Goal: Task Accomplishment & Management: Manage account settings

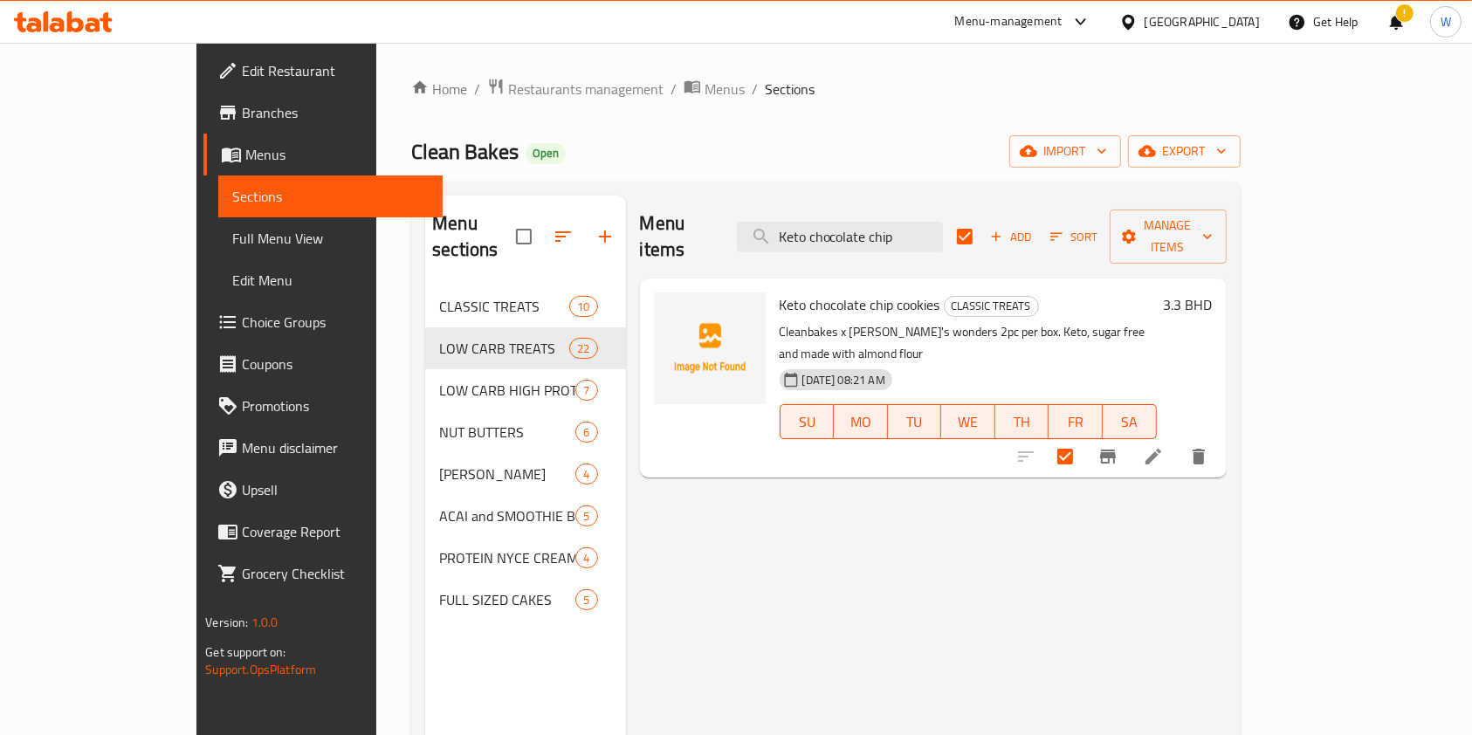
click at [739, 580] on div "Menu items Keto chocolate chip Add Sort Manage items Keto chocolate chip cookie…" at bounding box center [926, 563] width 601 height 735
click at [508, 92] on span "Restaurants management" at bounding box center [585, 89] width 155 height 21
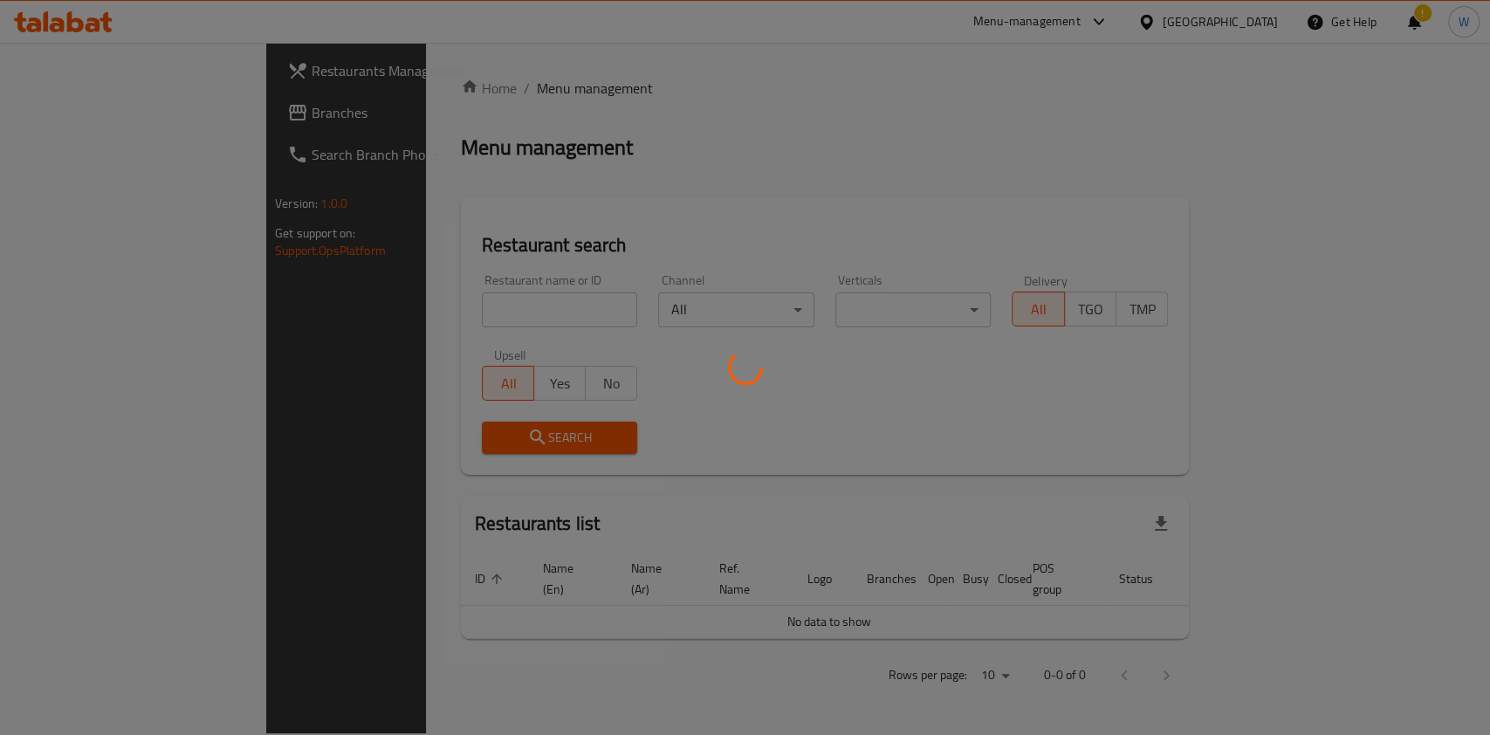
click at [494, 305] on div at bounding box center [745, 367] width 1490 height 735
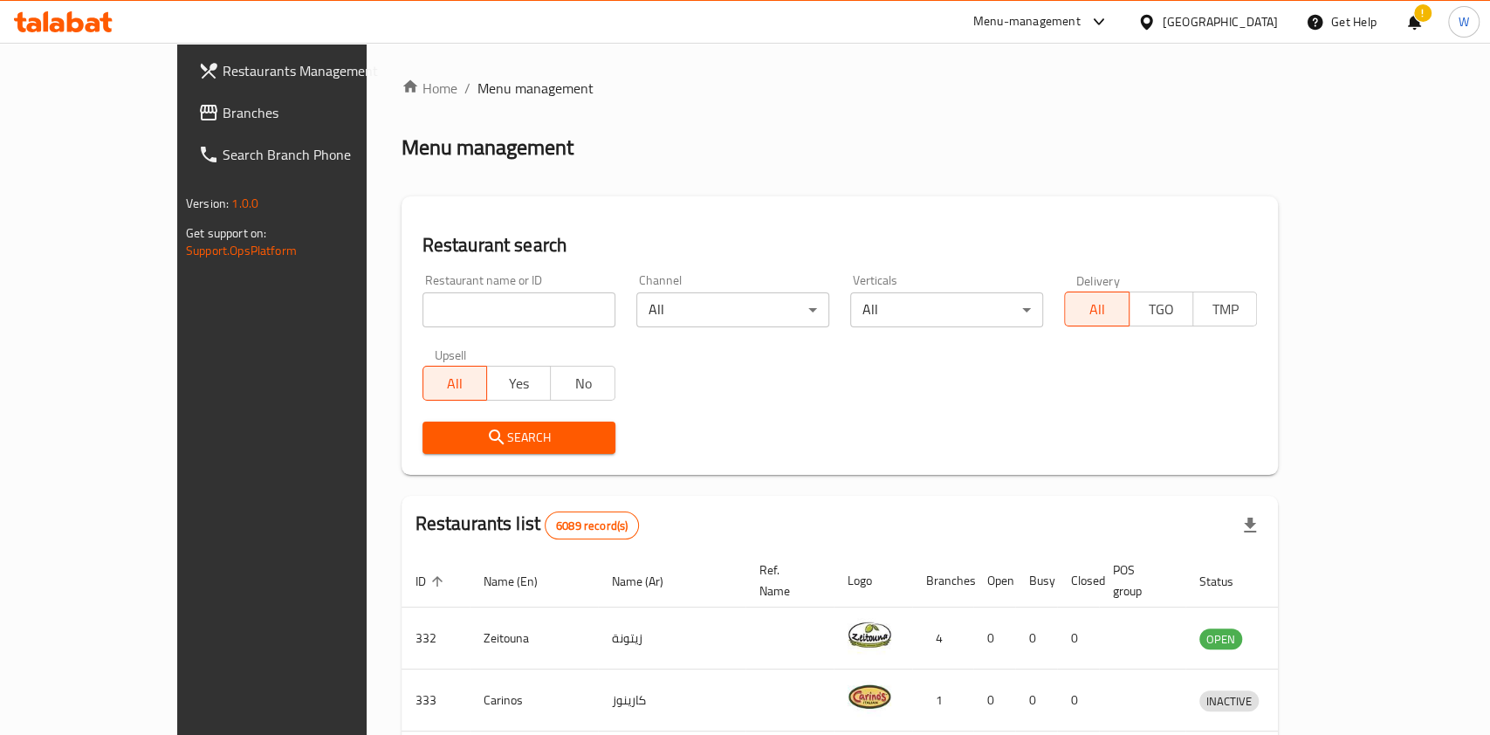
click at [494, 305] on div at bounding box center [745, 367] width 1490 height 735
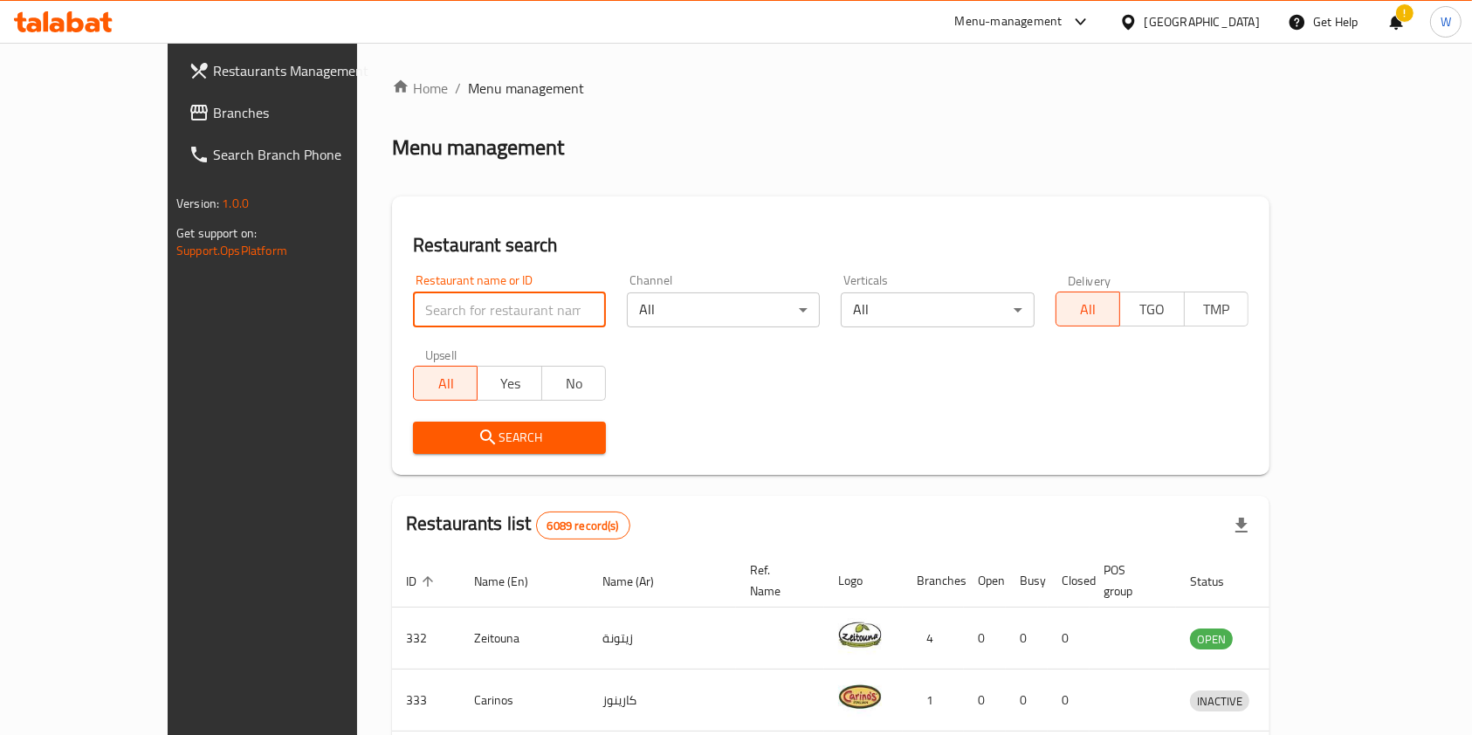
click at [489, 306] on input "search" at bounding box center [509, 309] width 193 height 35
type input "Buffalo Wild Wings"
click button "Search" at bounding box center [509, 438] width 193 height 32
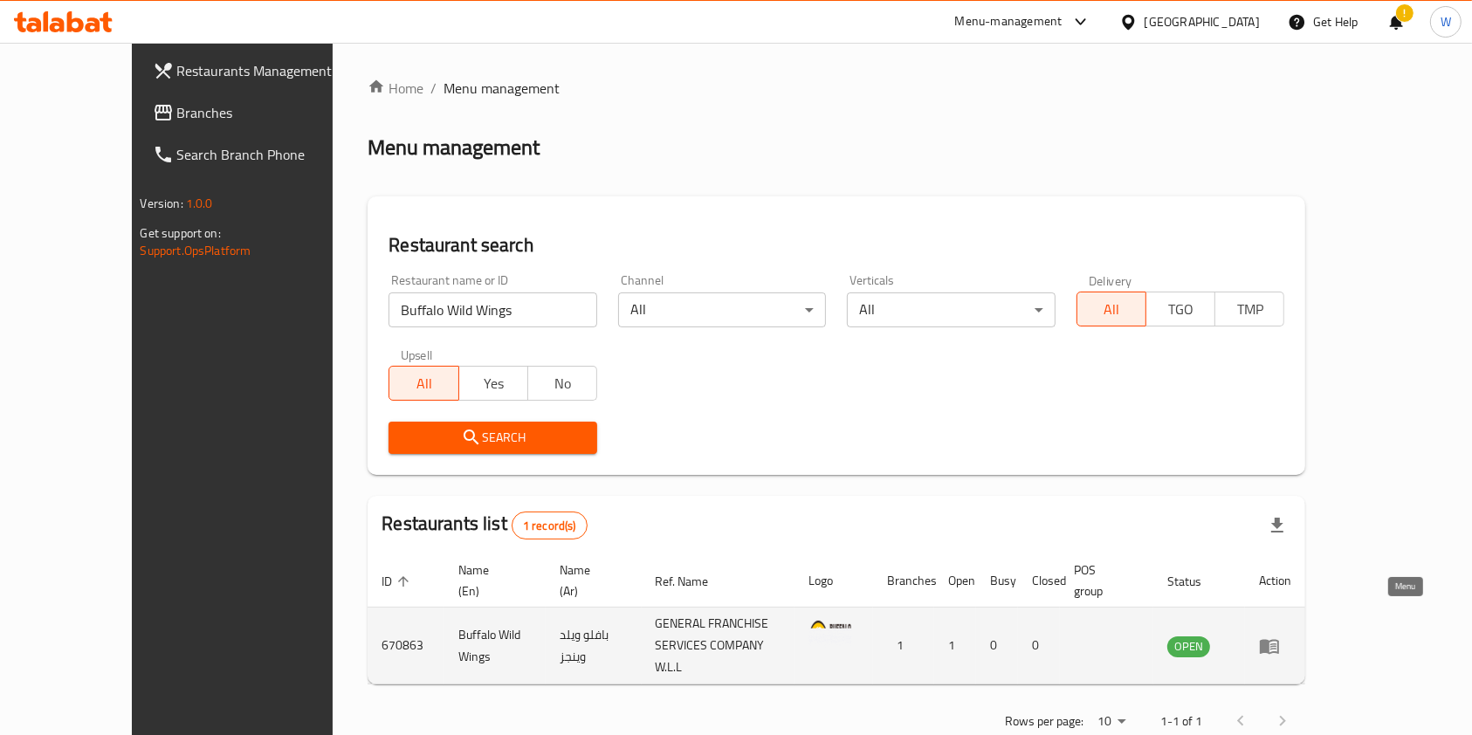
click at [1291, 635] on link "enhanced table" at bounding box center [1275, 645] width 32 height 21
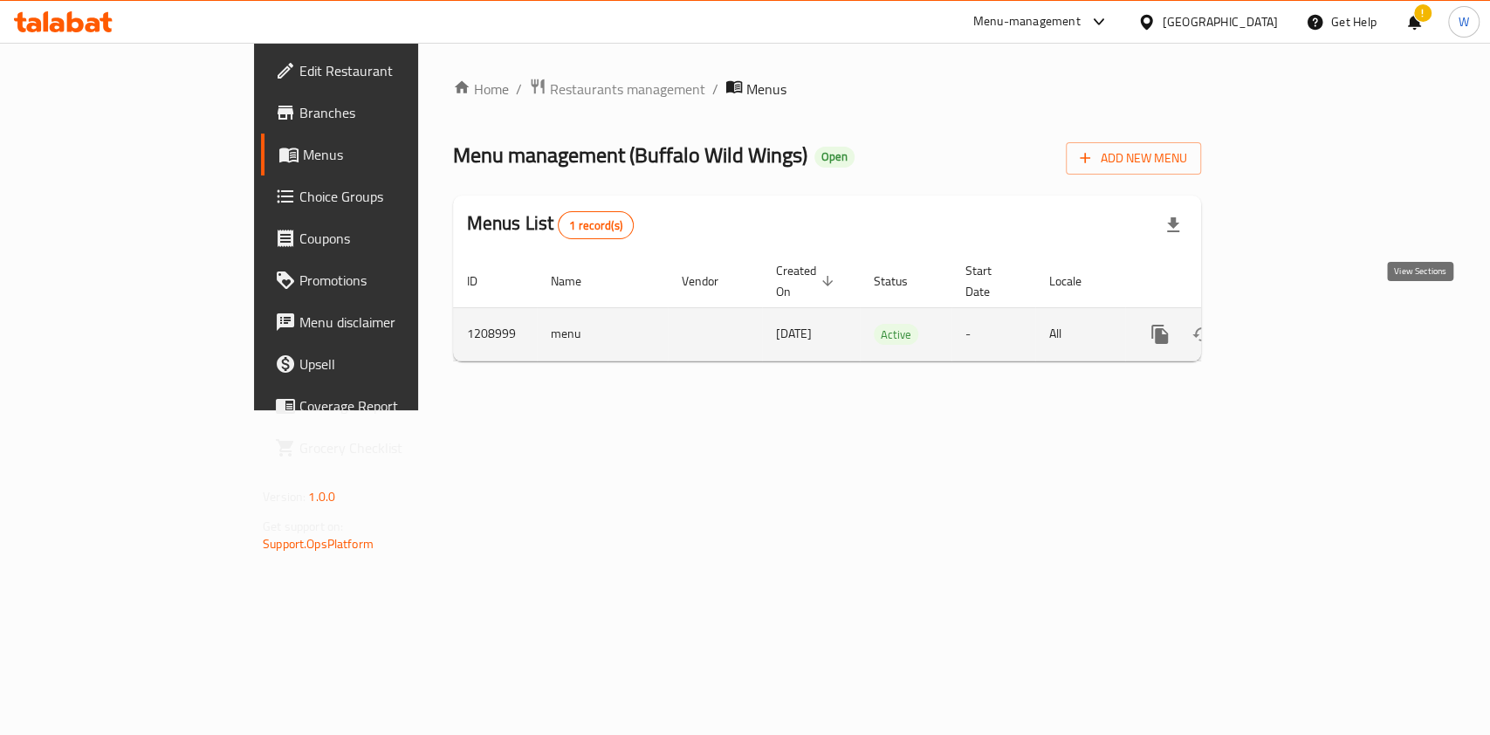
click at [1296, 324] on icon "enhanced table" at bounding box center [1285, 334] width 21 height 21
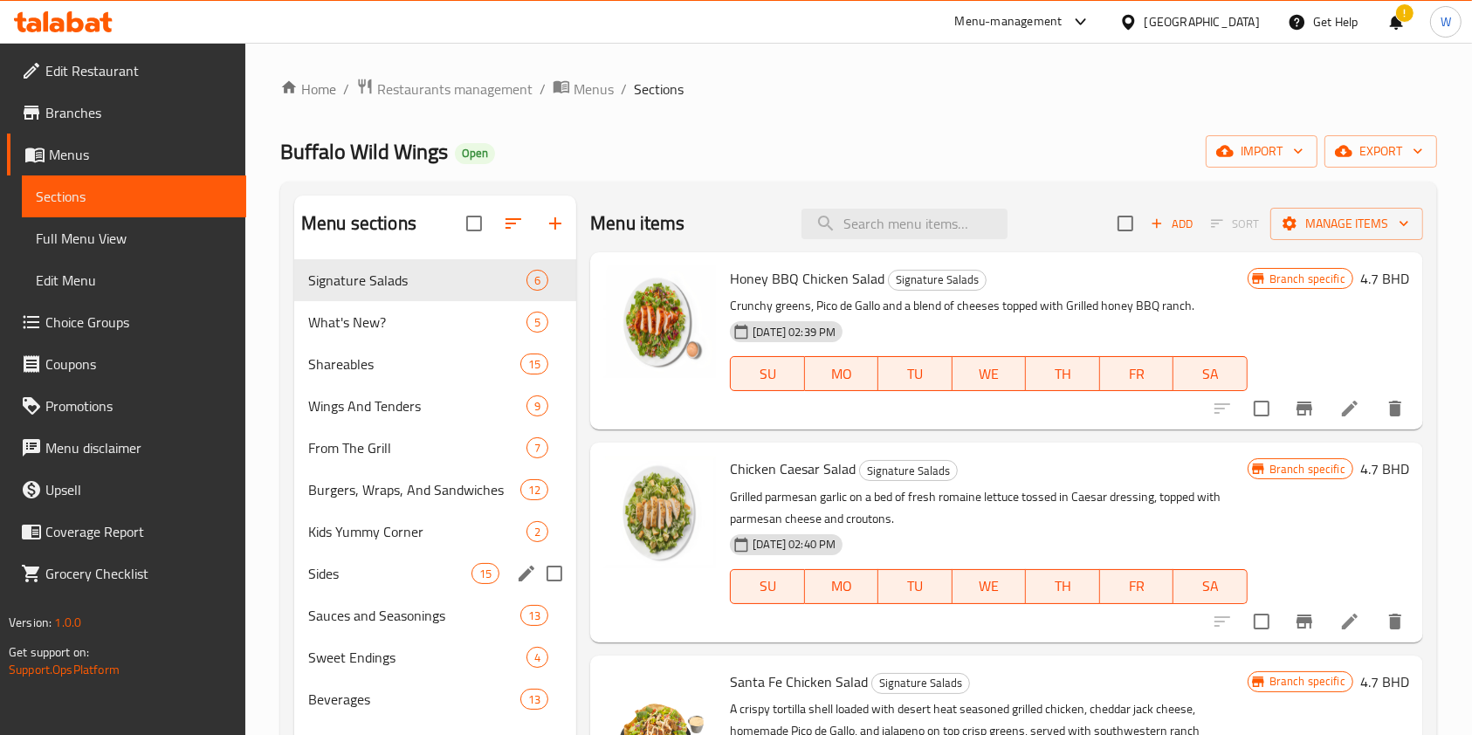
drag, startPoint x: 326, startPoint y: 562, endPoint x: 338, endPoint y: 564, distance: 12.3
click at [326, 563] on span "Sides" at bounding box center [389, 573] width 163 height 21
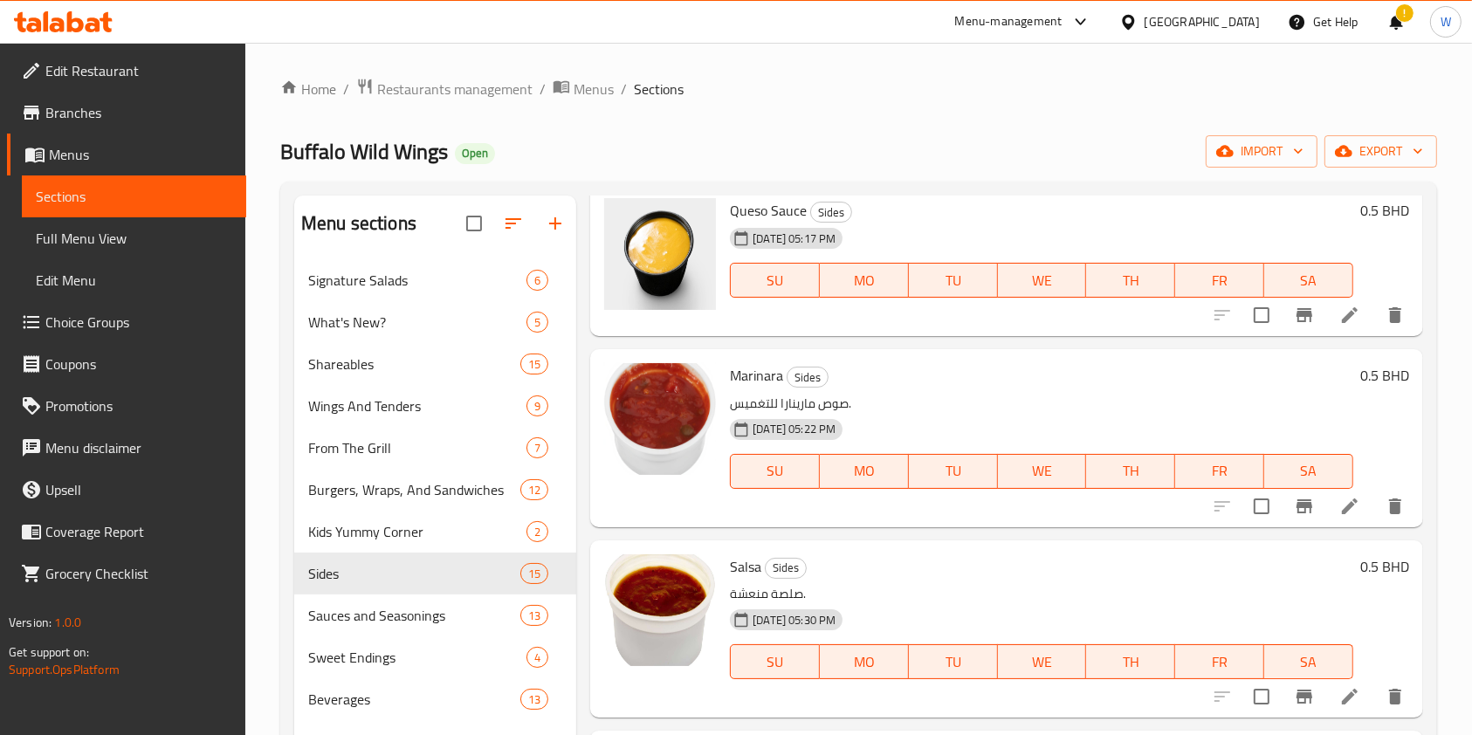
scroll to position [116, 0]
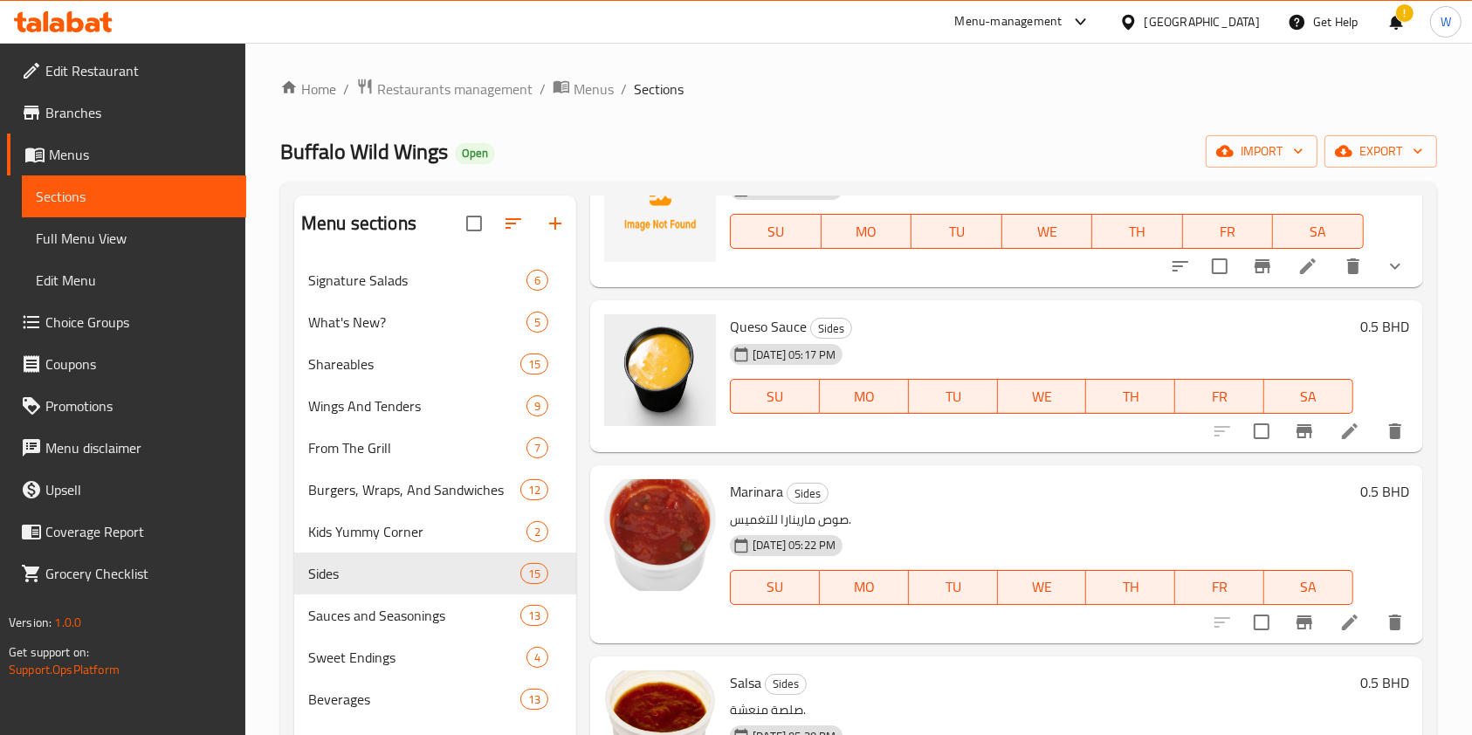
click at [1246, 429] on input "checkbox" at bounding box center [1261, 431] width 37 height 37
checkbox input "true"
click at [1245, 613] on input "checkbox" at bounding box center [1261, 622] width 37 height 37
checkbox input "true"
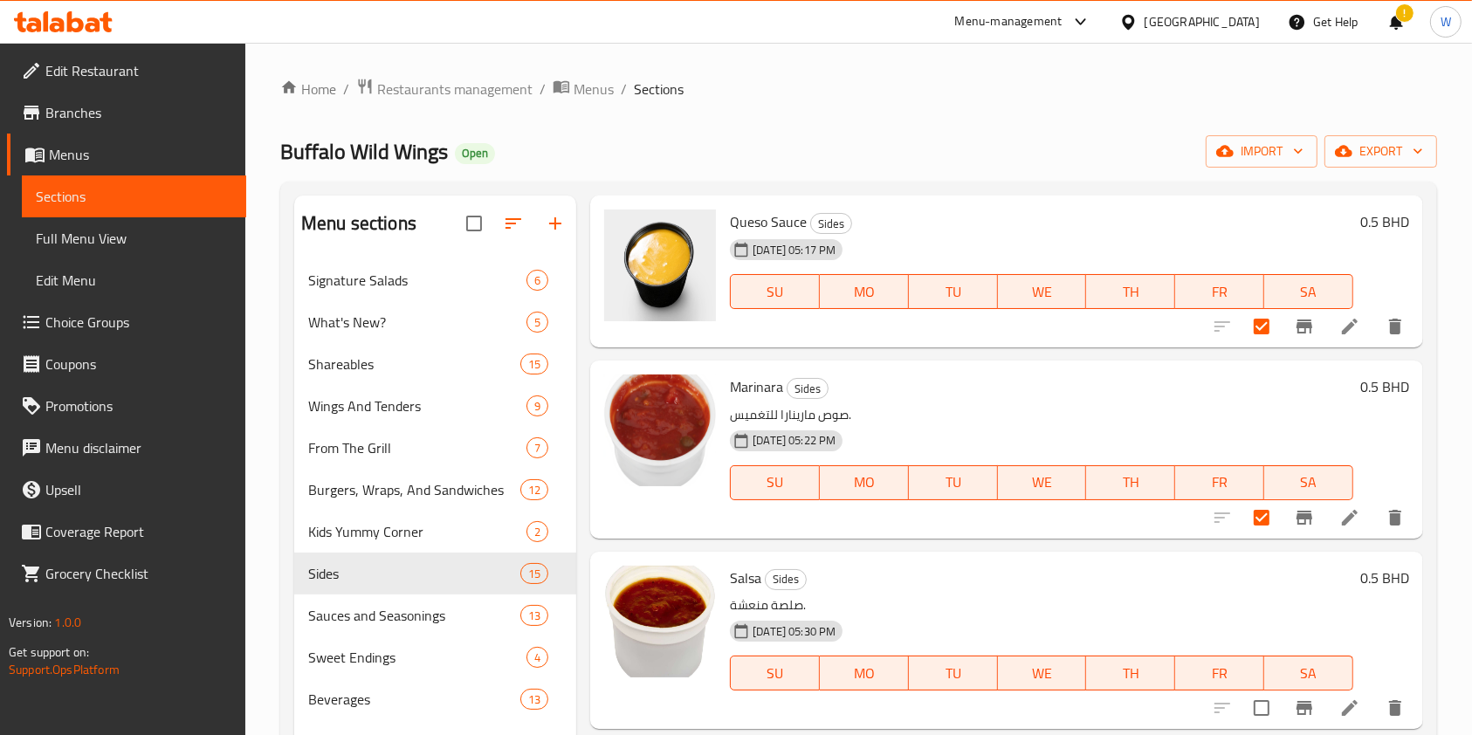
scroll to position [349, 0]
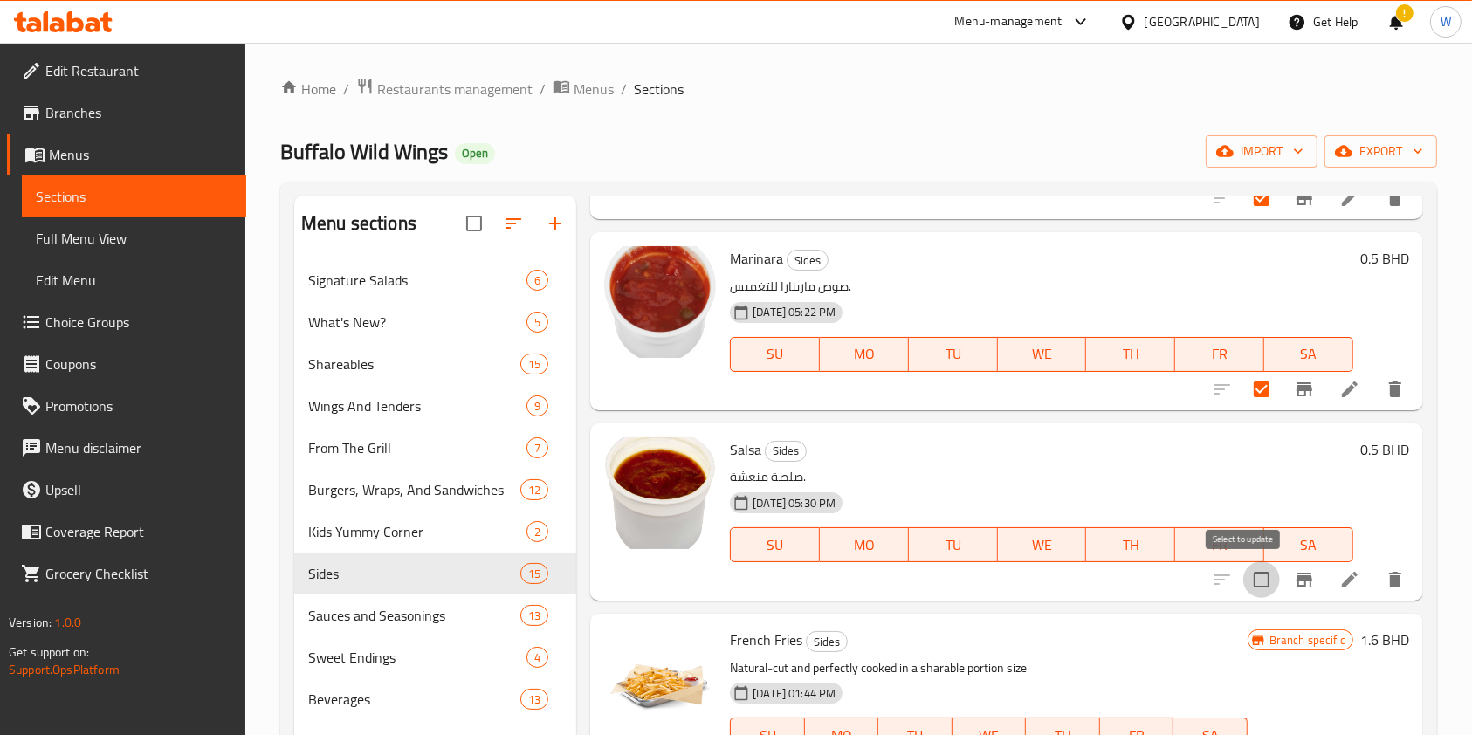
click at [1245, 590] on input "checkbox" at bounding box center [1261, 579] width 37 height 37
checkbox input "true"
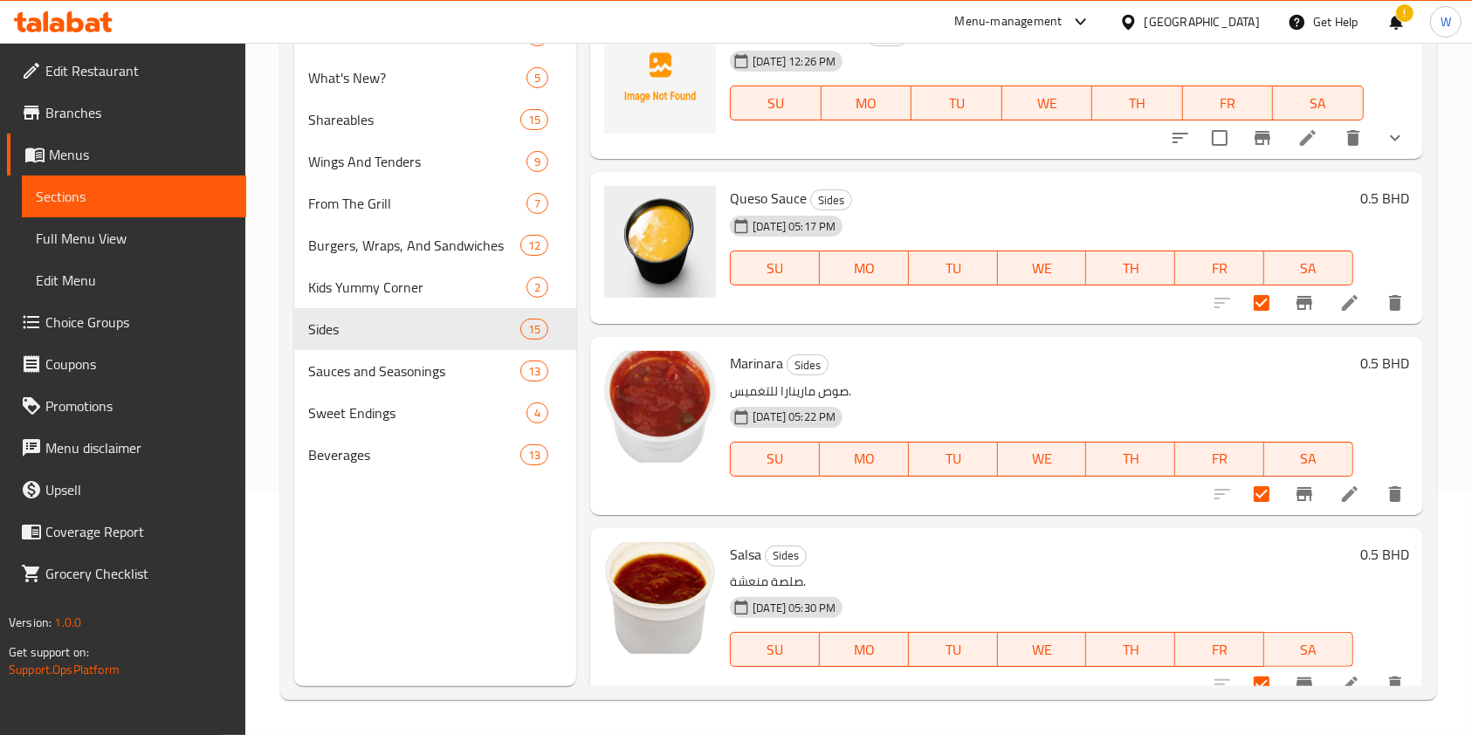
scroll to position [0, 0]
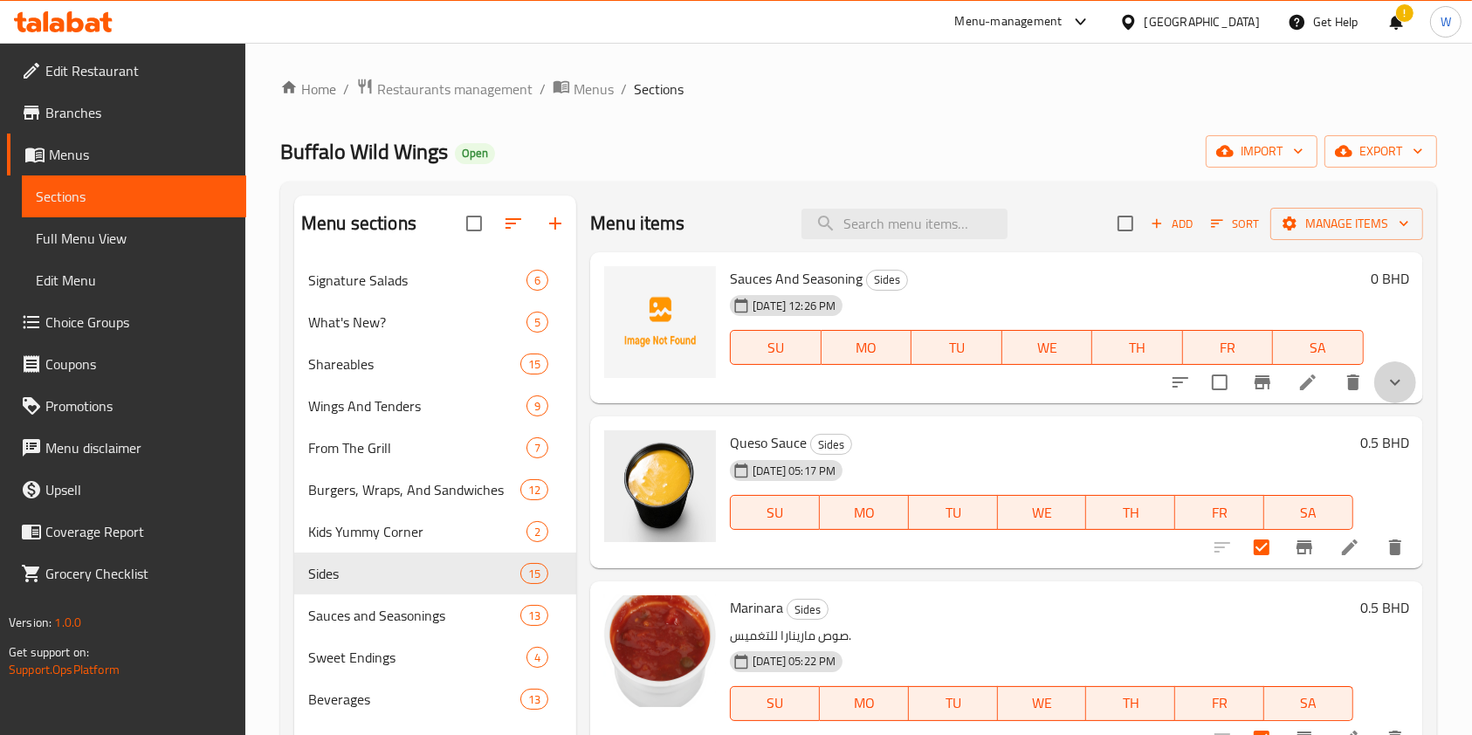
click at [1374, 381] on button "show more" at bounding box center [1395, 382] width 42 height 42
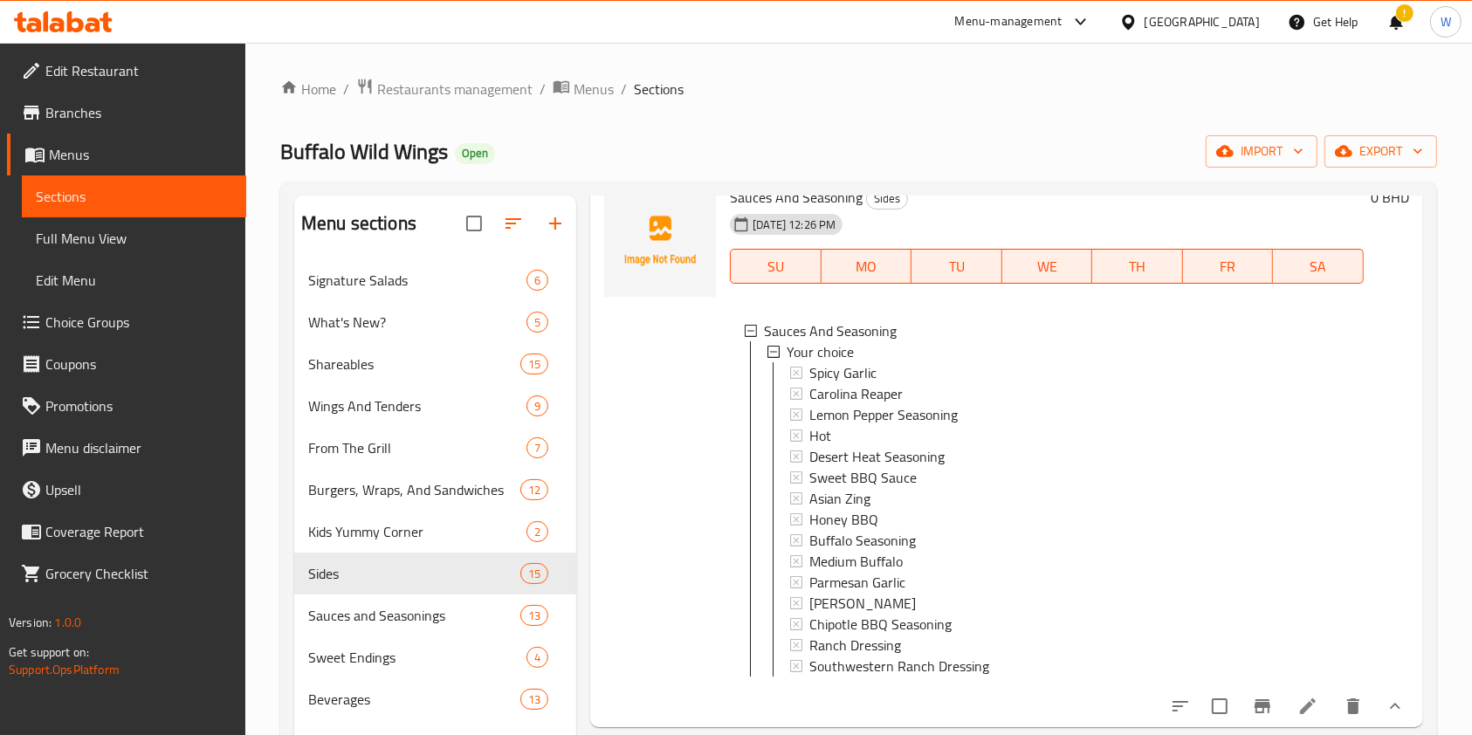
scroll to position [116, 0]
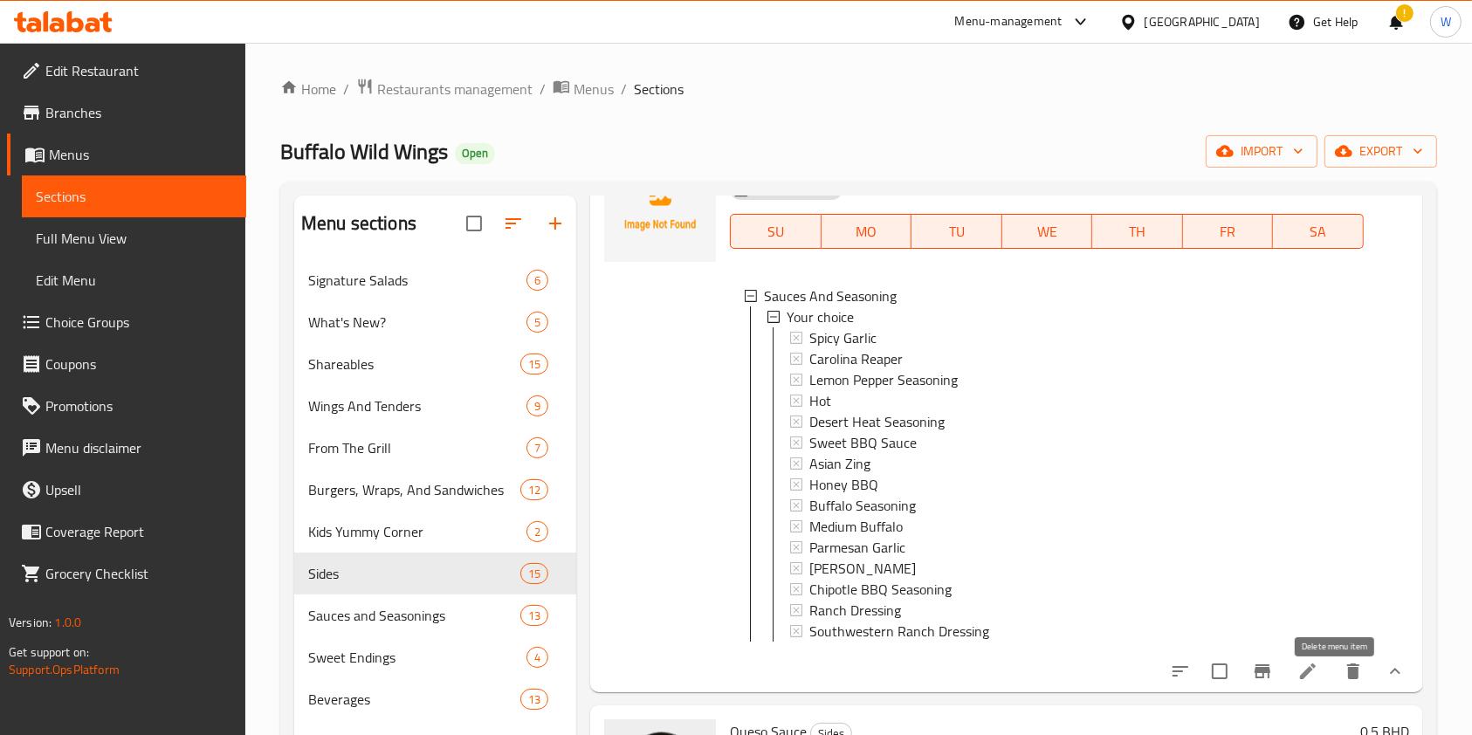
click at [1347, 679] on icon "delete" at bounding box center [1353, 671] width 12 height 16
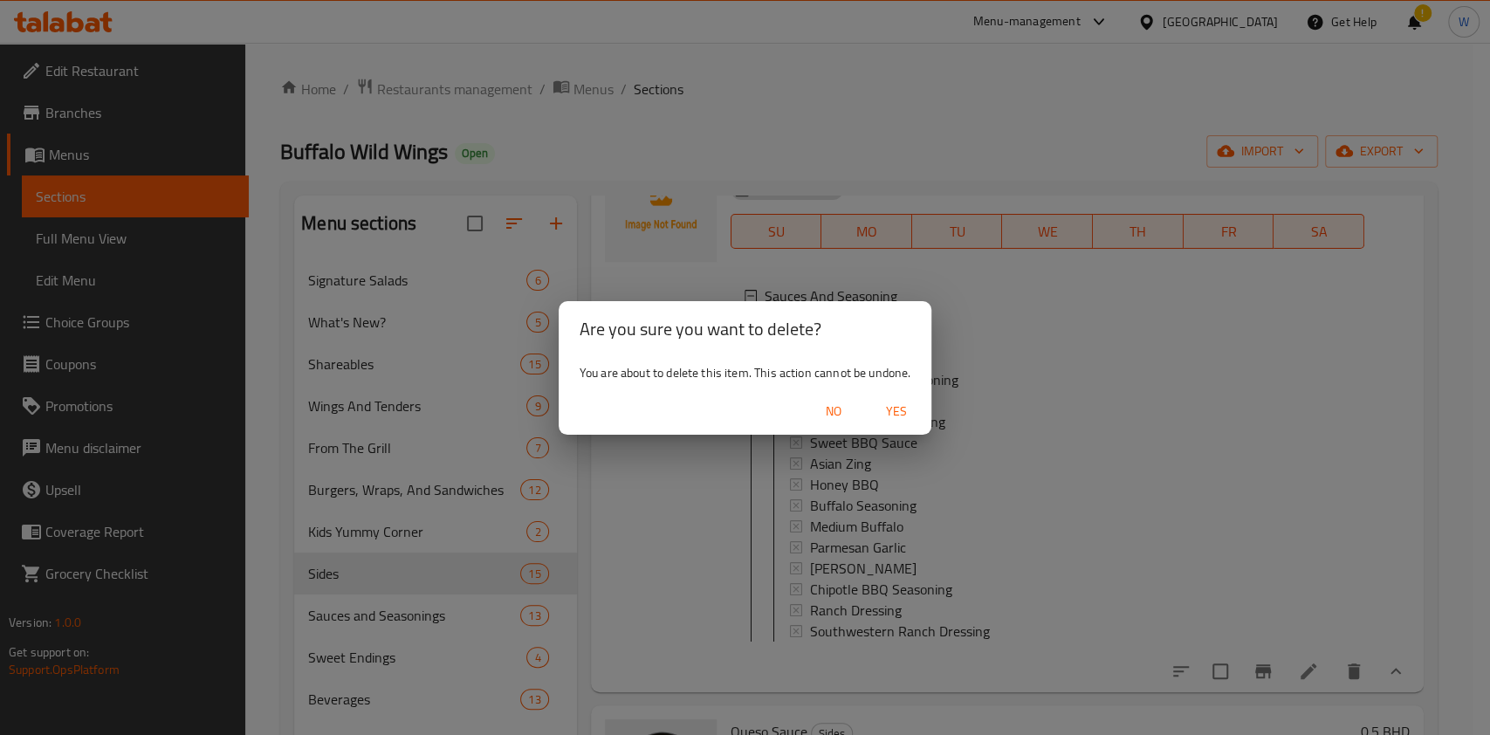
click at [848, 415] on span "No" at bounding box center [834, 412] width 42 height 22
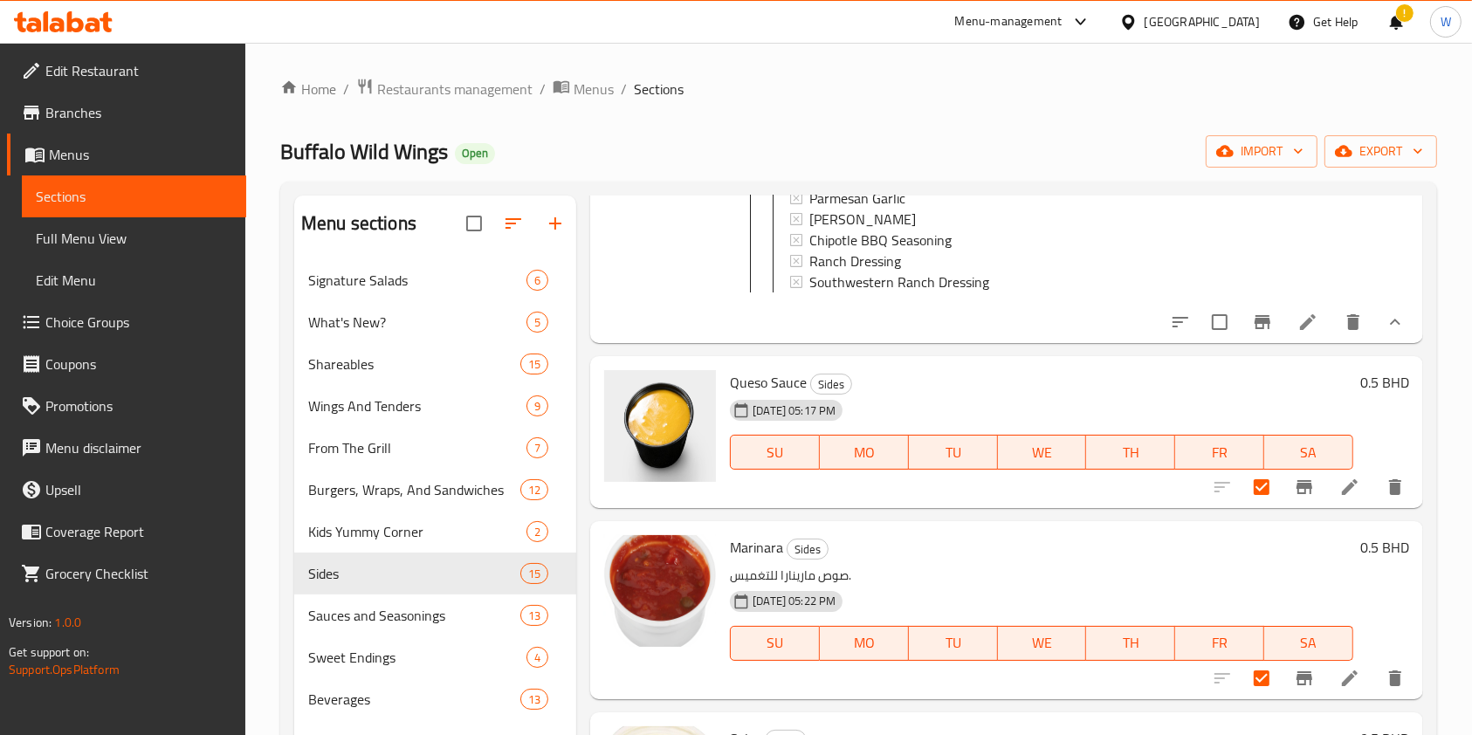
scroll to position [0, 0]
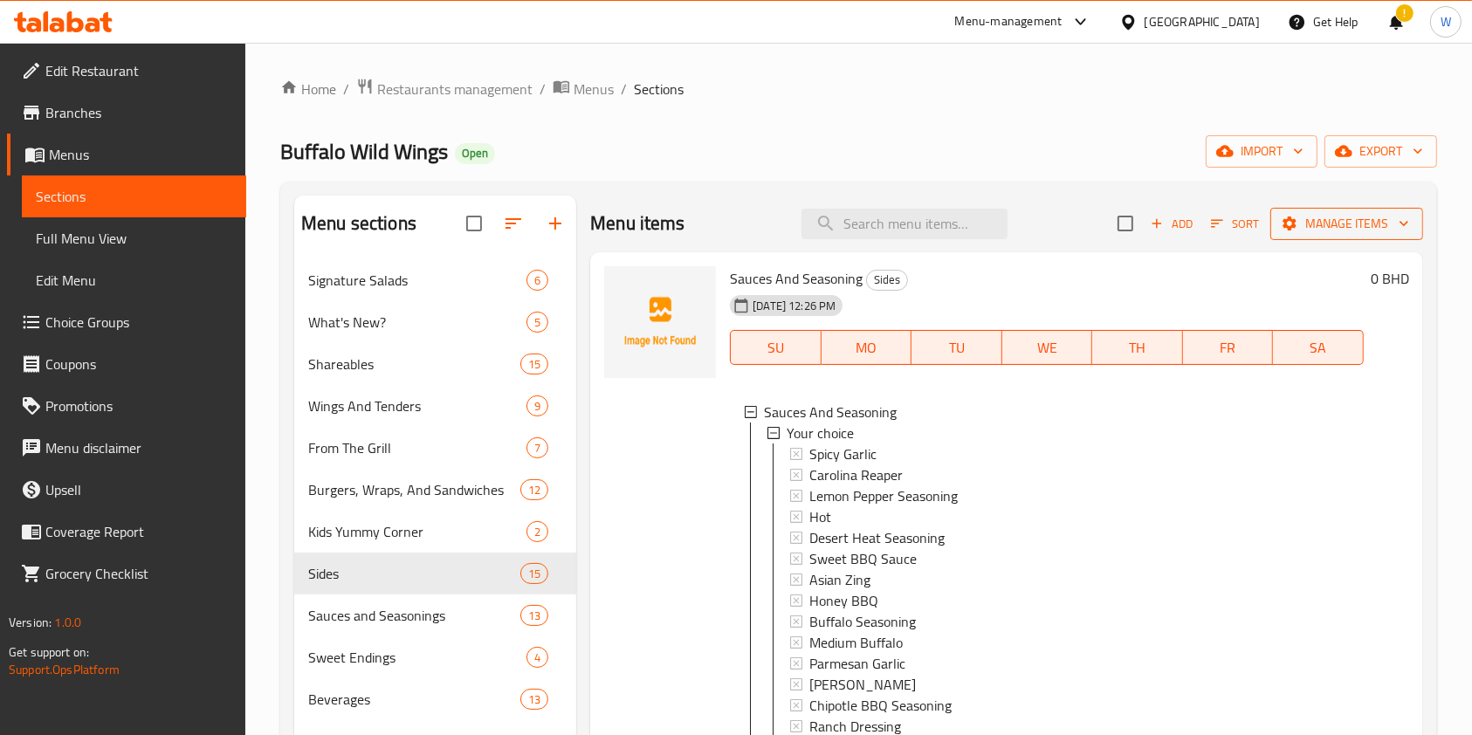
click at [1341, 230] on span "Manage items" at bounding box center [1346, 224] width 125 height 22
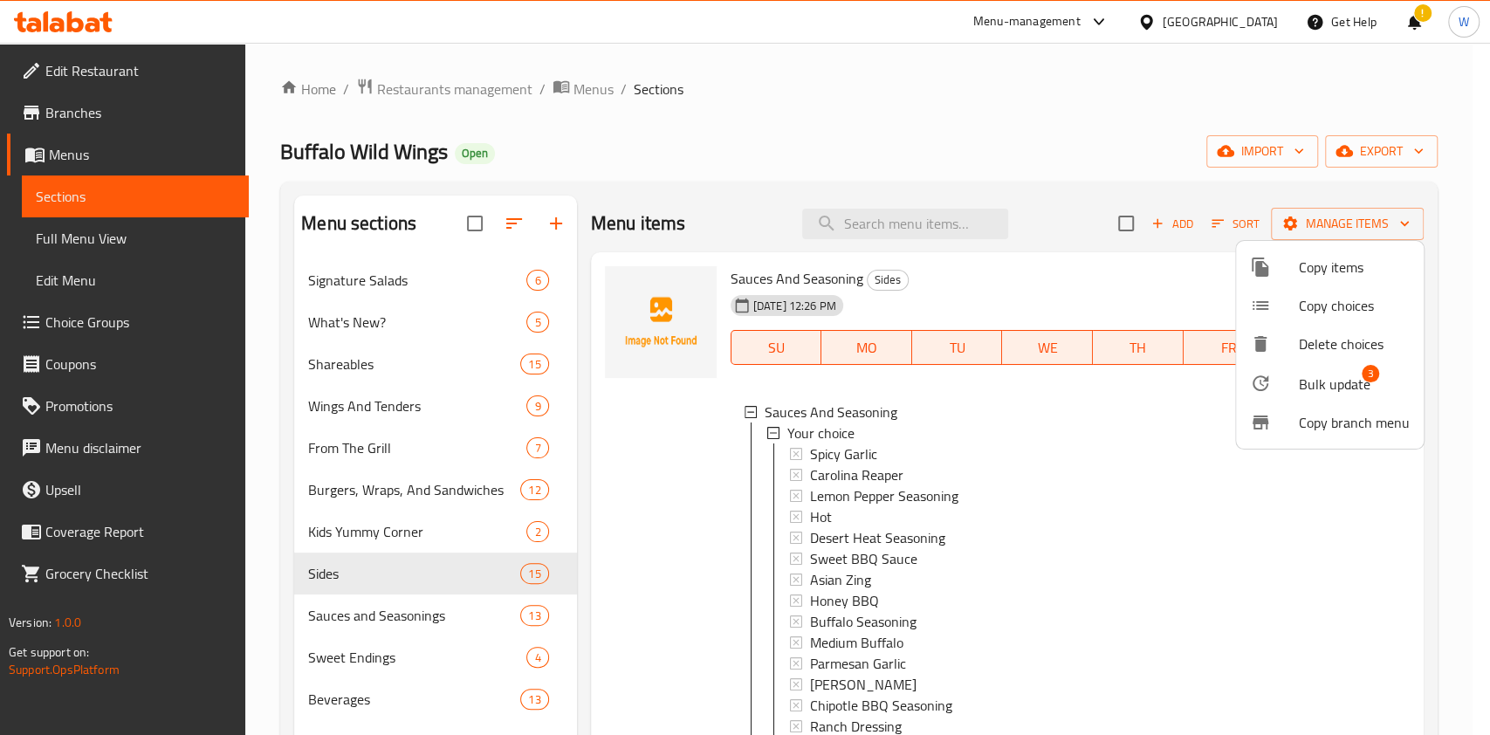
click at [1343, 383] on span "Bulk update" at bounding box center [1335, 384] width 72 height 21
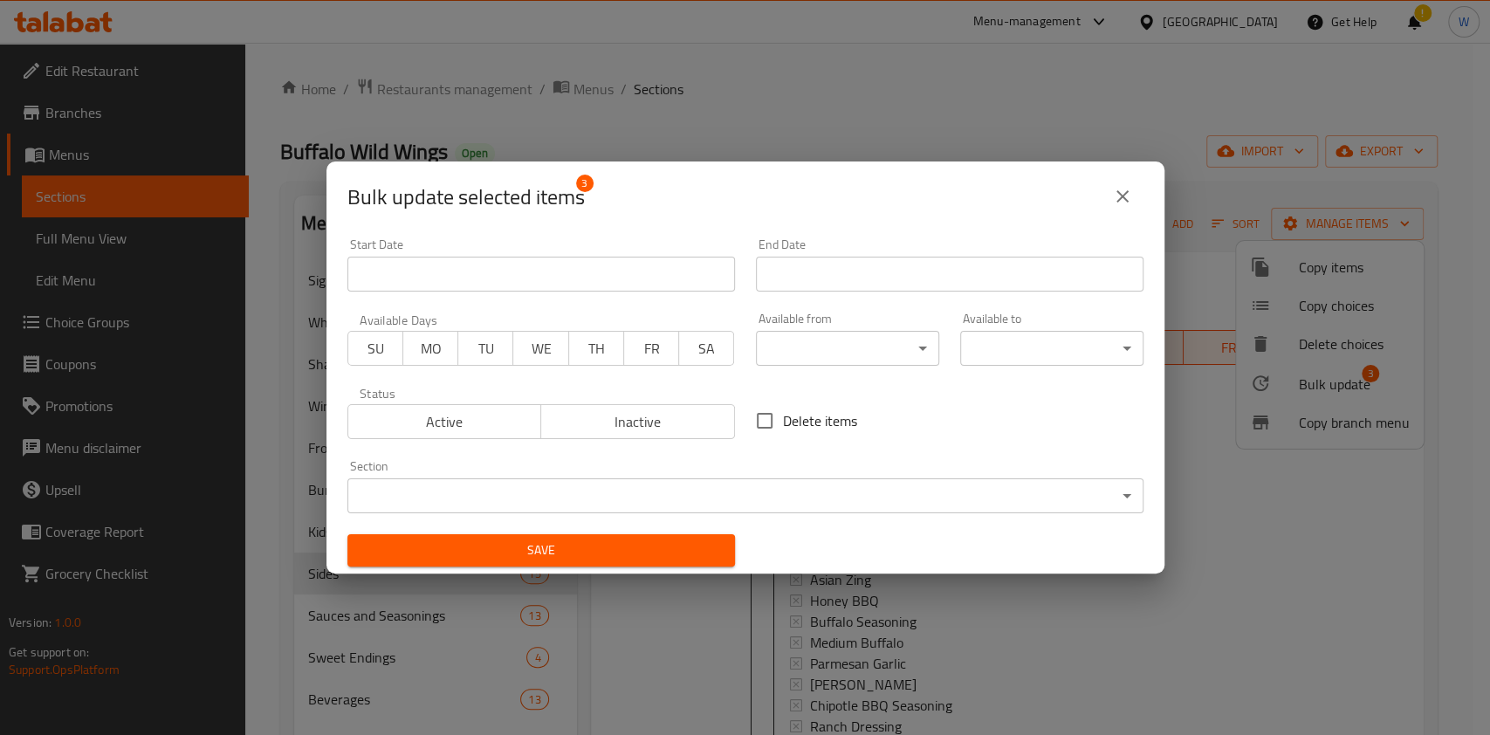
click at [816, 488] on body "​ Menu-management [GEOGRAPHIC_DATA] Get Help ! W Edit Restaurant Branches Menus…" at bounding box center [745, 389] width 1490 height 692
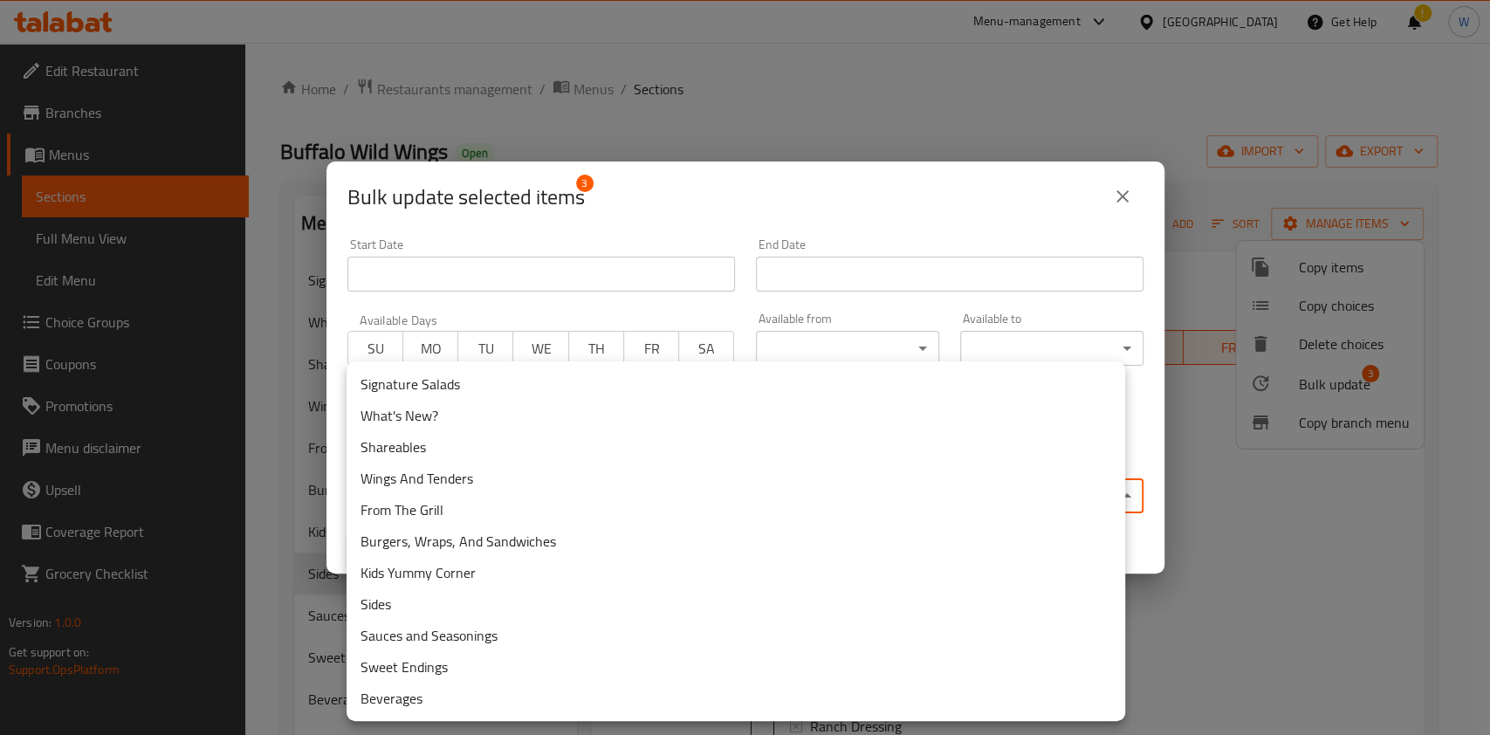
click at [567, 633] on li "Sauces and Seasonings" at bounding box center [736, 635] width 779 height 31
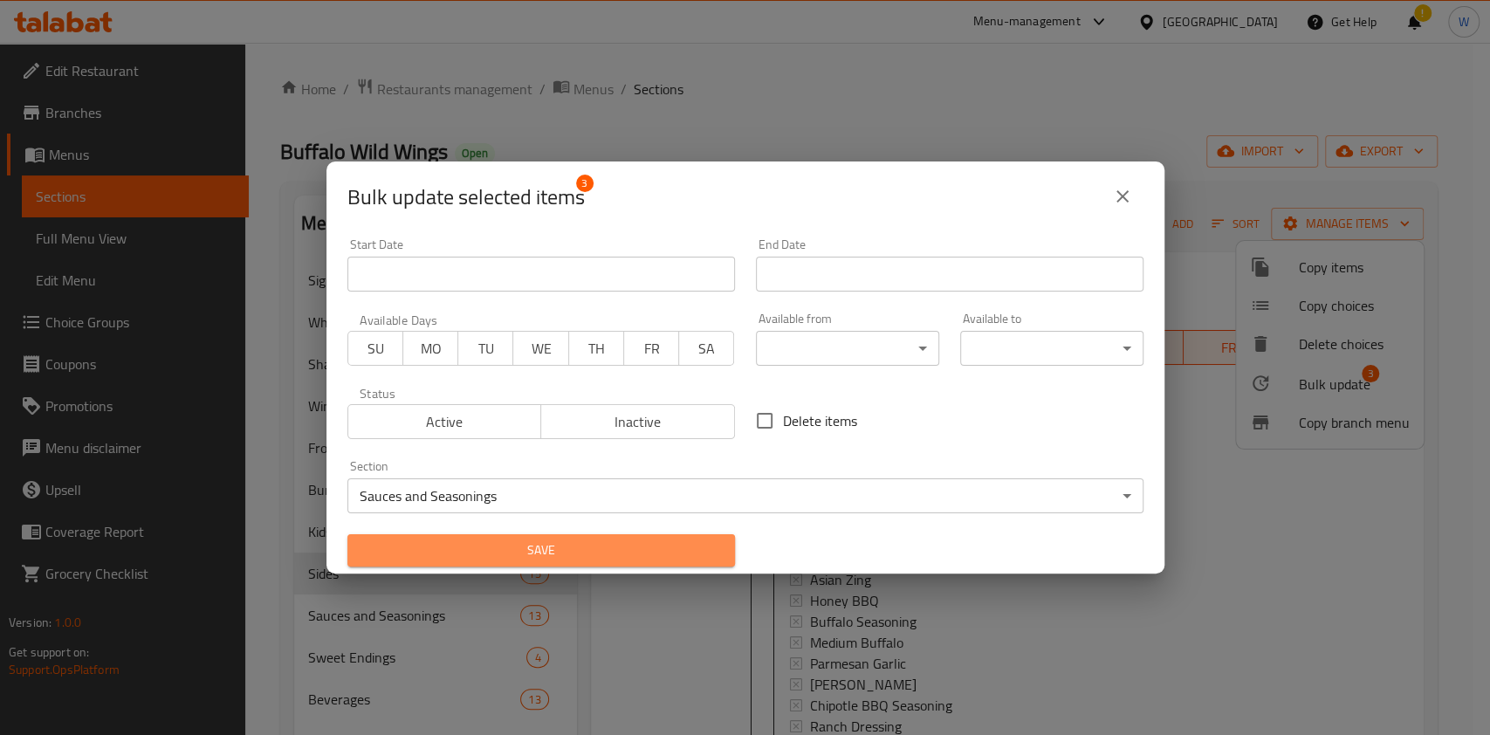
click at [554, 560] on span "Save" at bounding box center [541, 550] width 360 height 22
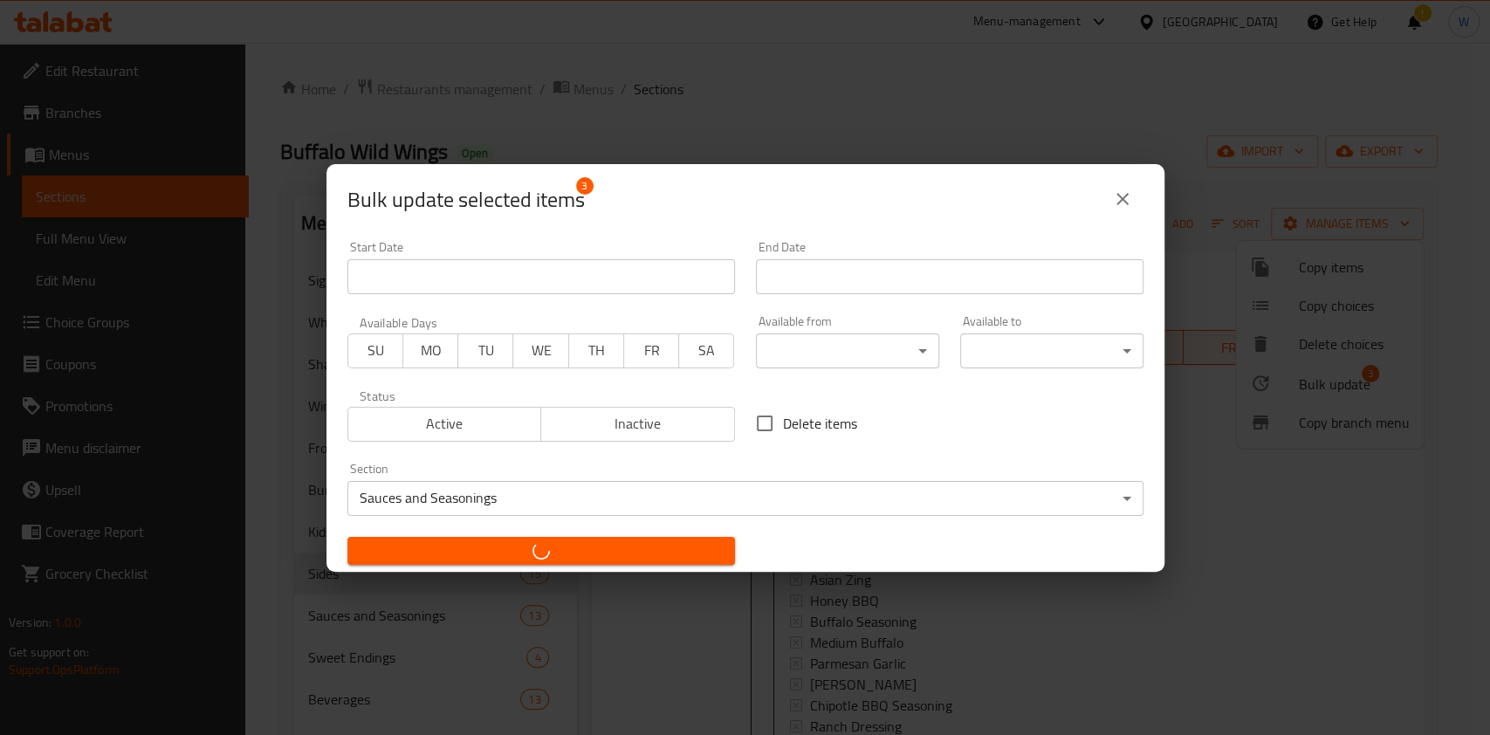
checkbox input "false"
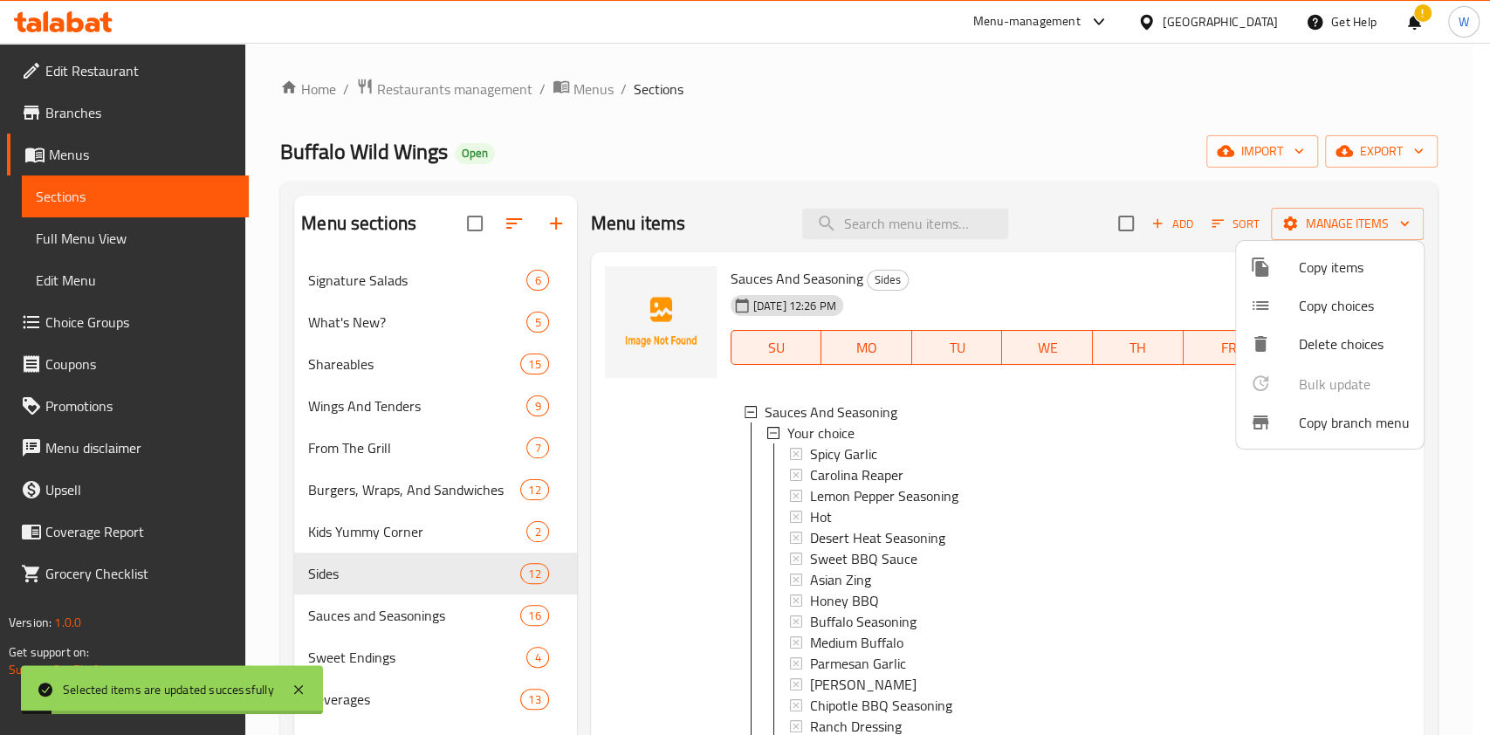
click at [1369, 594] on div at bounding box center [745, 367] width 1490 height 735
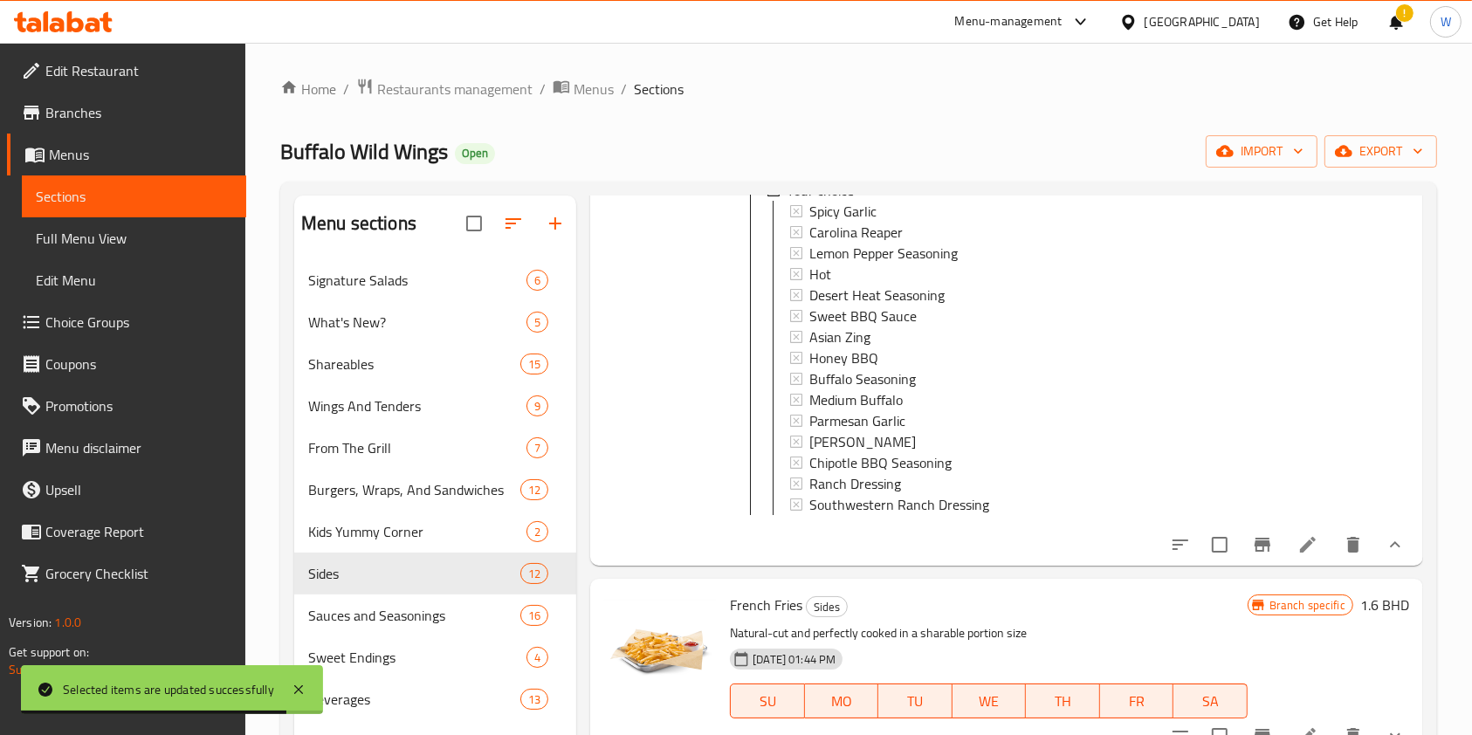
scroll to position [408, 0]
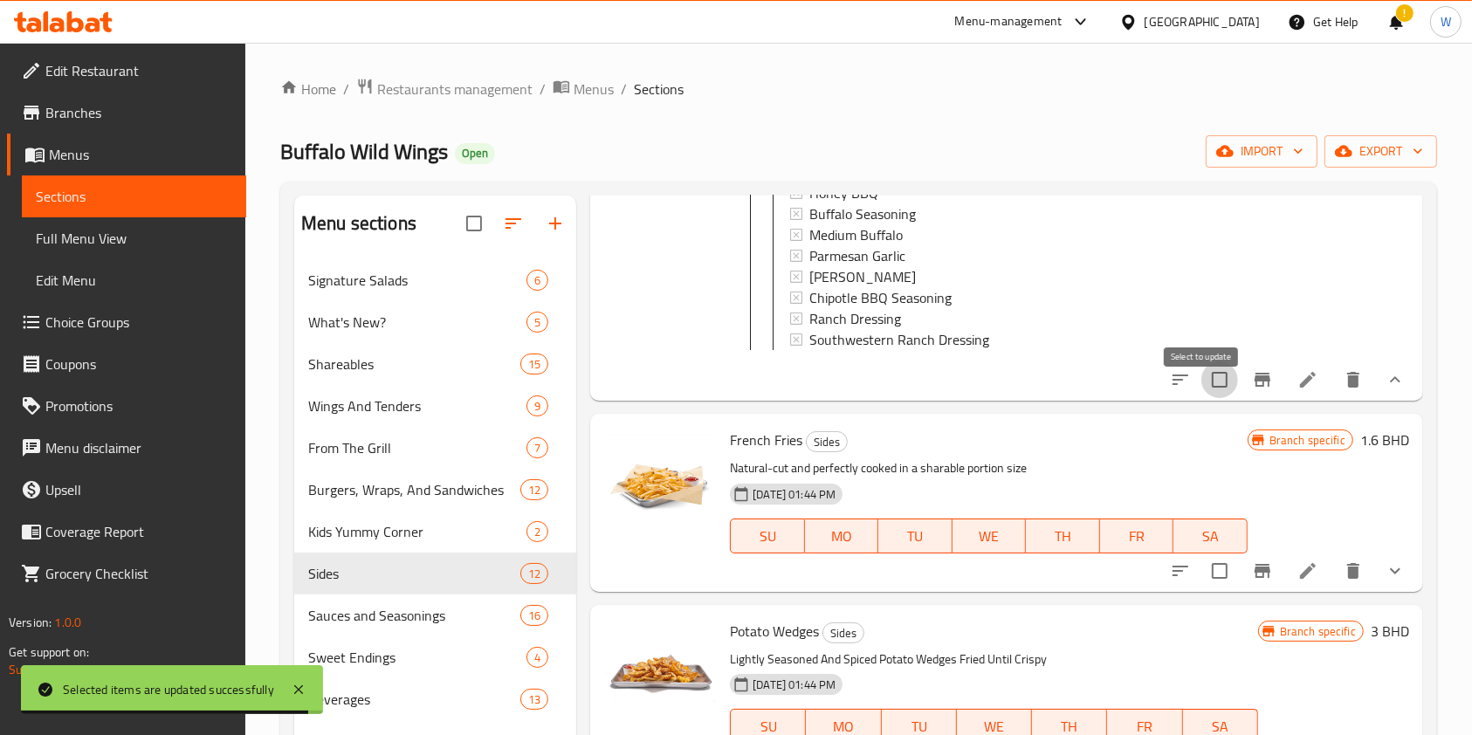
click at [1205, 398] on input "checkbox" at bounding box center [1219, 379] width 37 height 37
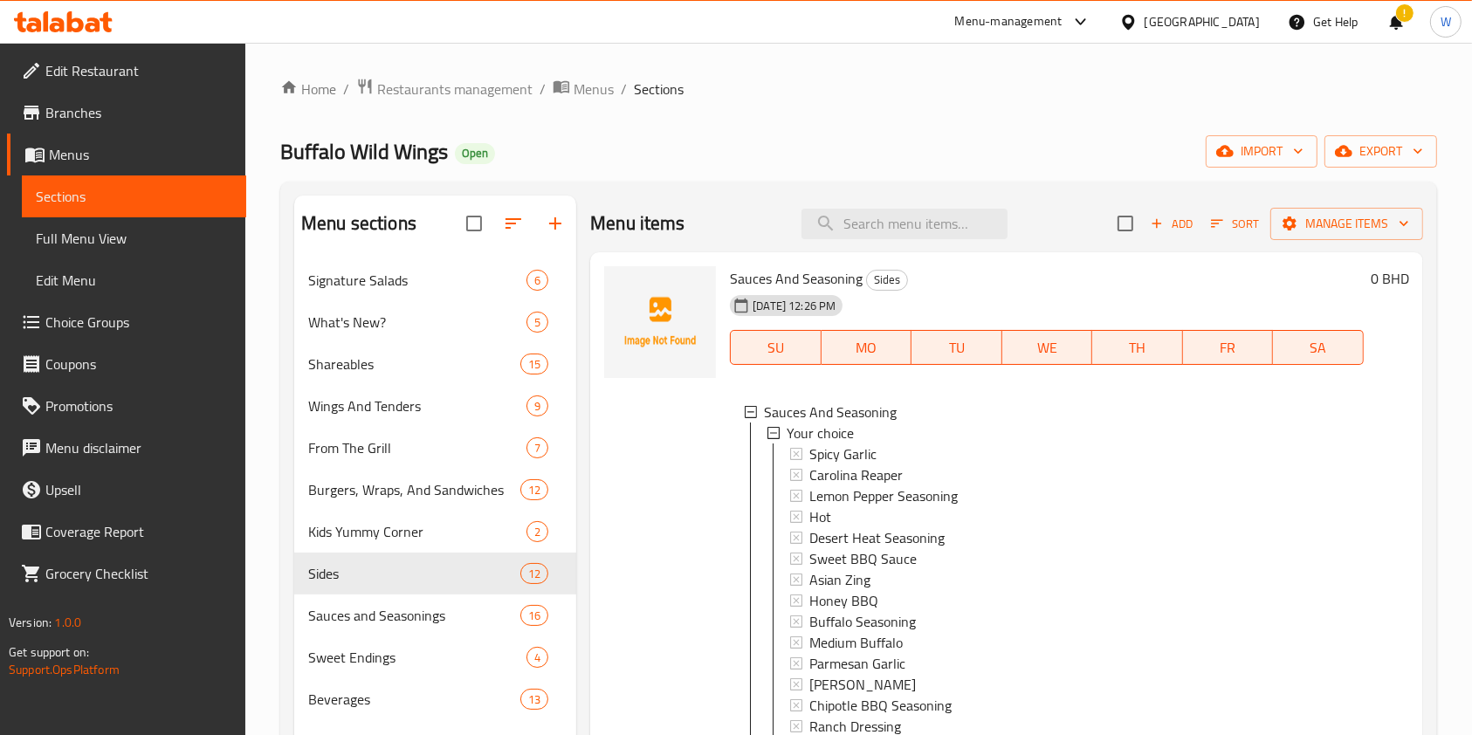
click at [1310, 206] on div "Add Sort Manage items" at bounding box center [1270, 223] width 306 height 37
click at [1317, 222] on span "Manage items" at bounding box center [1346, 224] width 125 height 22
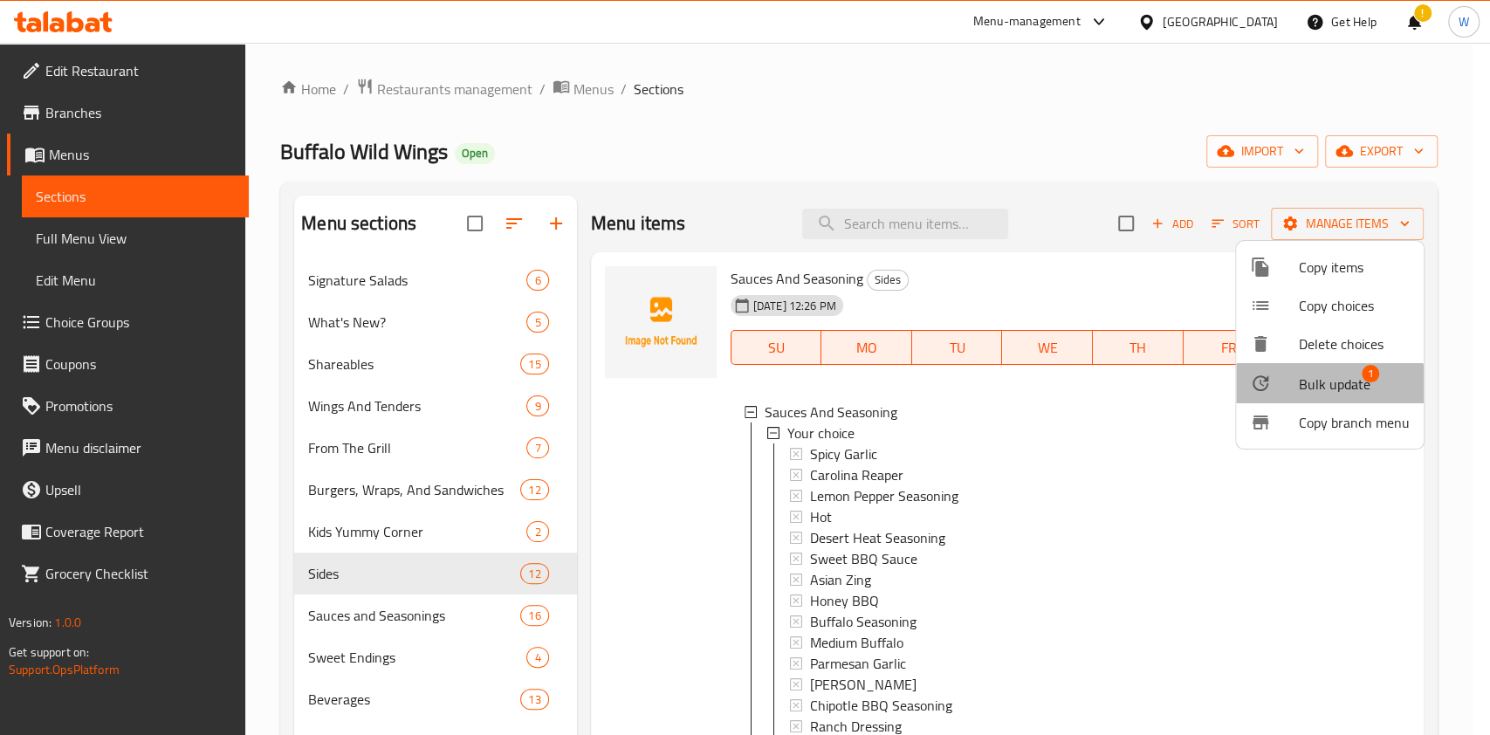
click at [1274, 390] on div at bounding box center [1274, 383] width 49 height 21
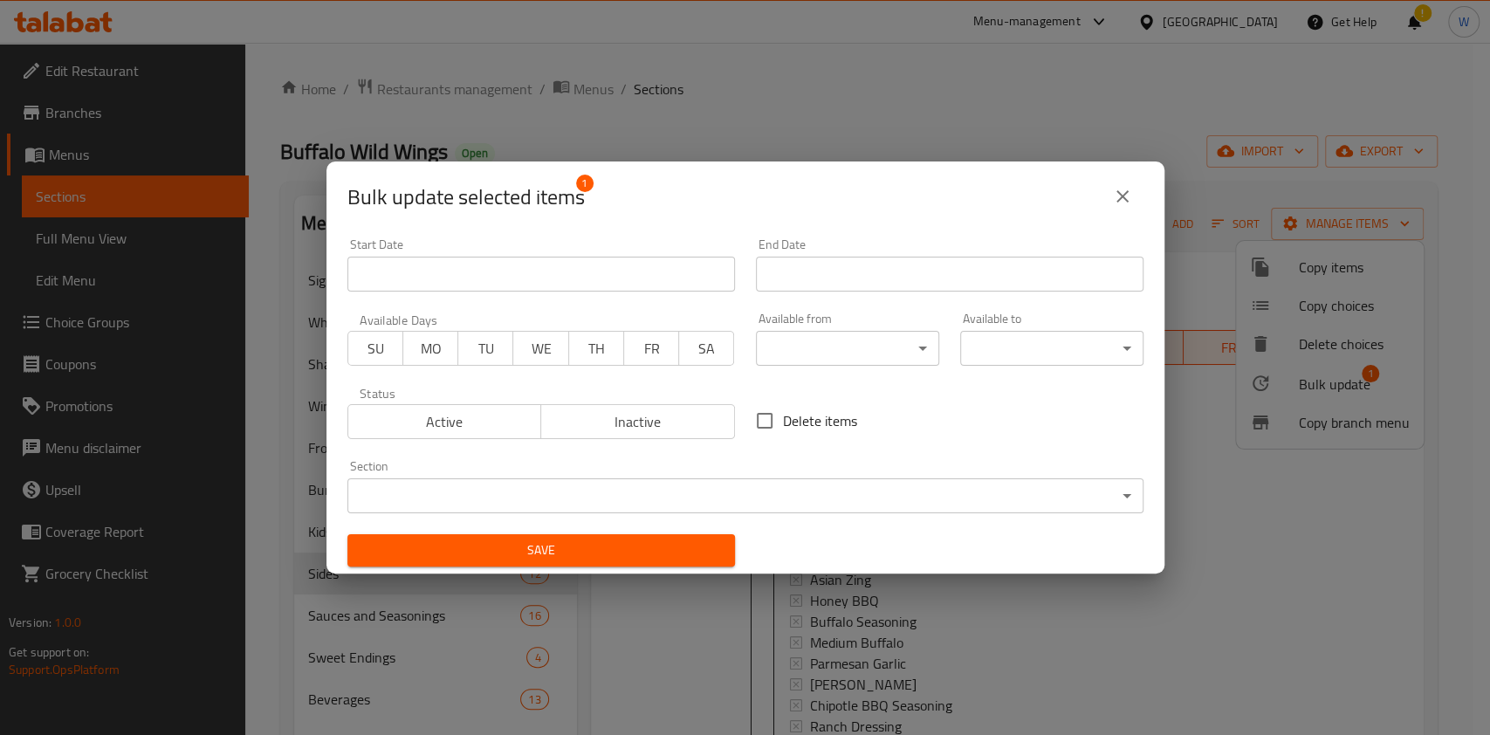
click at [705, 415] on span "Inactive" at bounding box center [638, 421] width 180 height 25
click at [692, 559] on span "Save" at bounding box center [541, 550] width 360 height 22
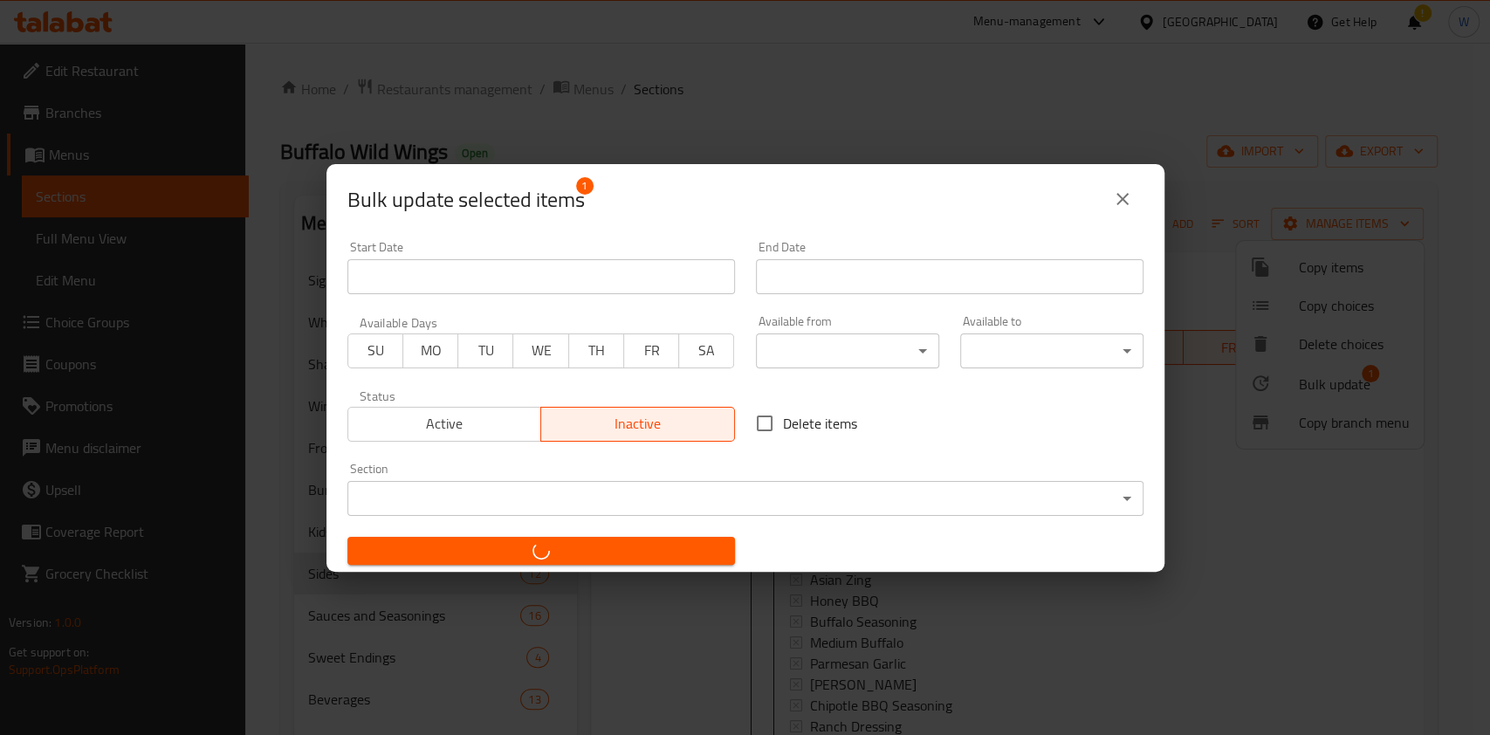
checkbox input "false"
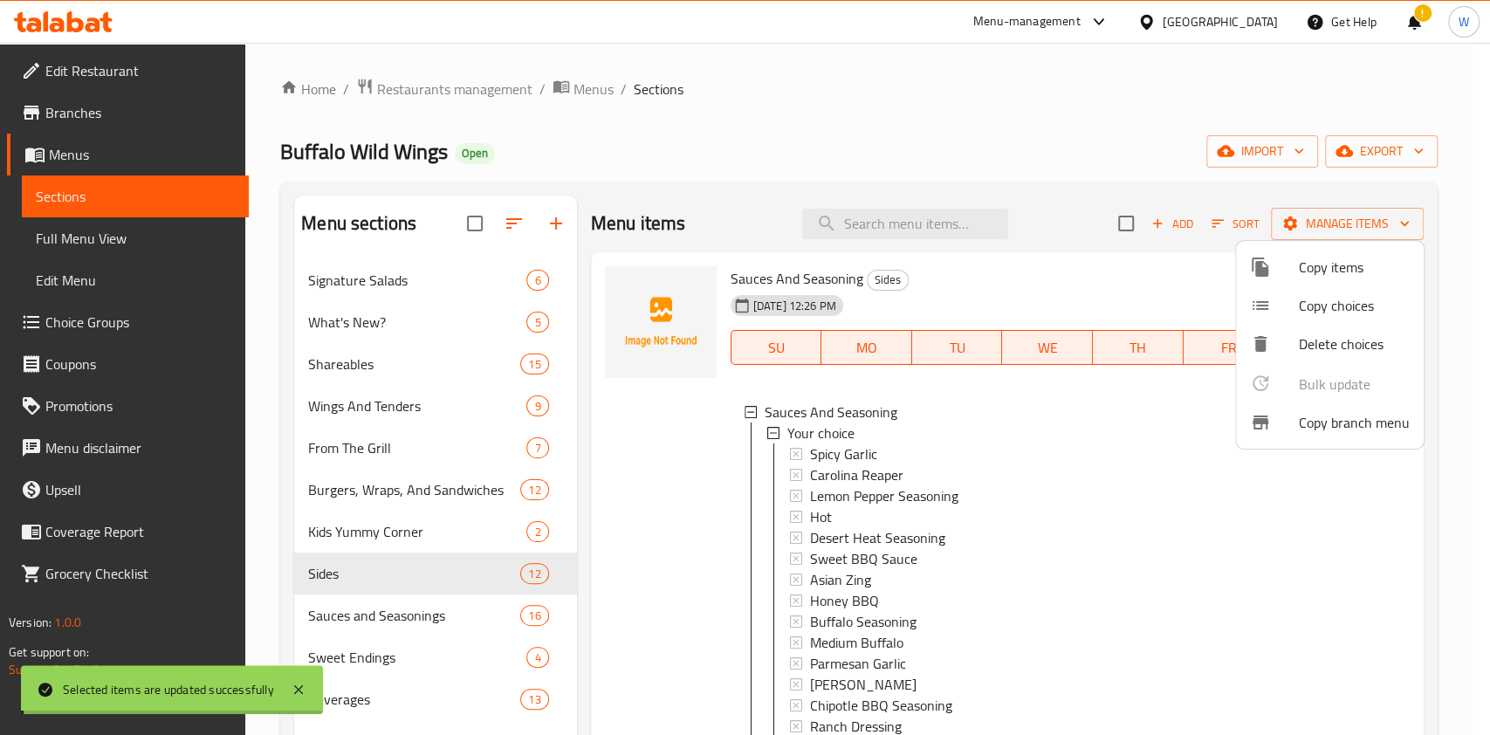
click at [1362, 560] on div at bounding box center [745, 367] width 1490 height 735
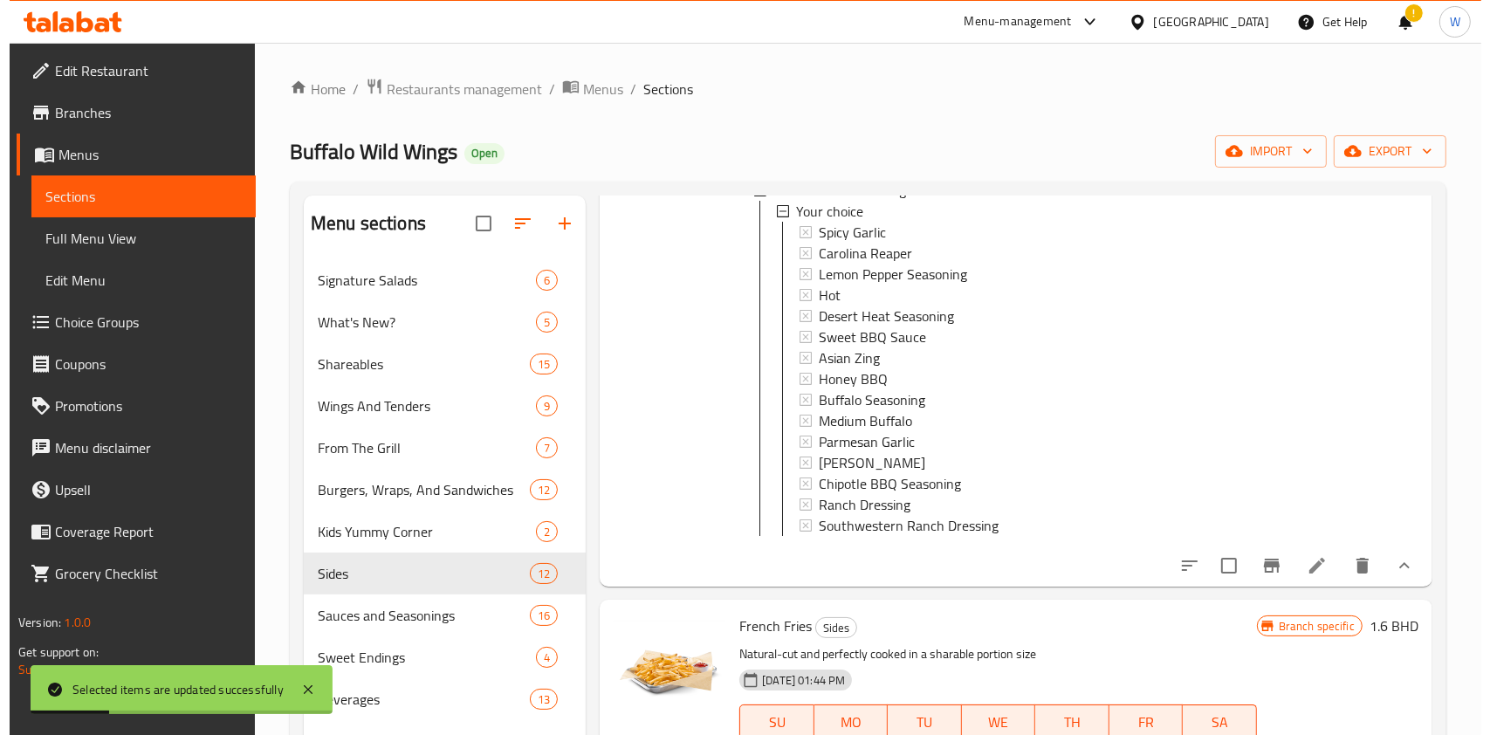
scroll to position [349, 0]
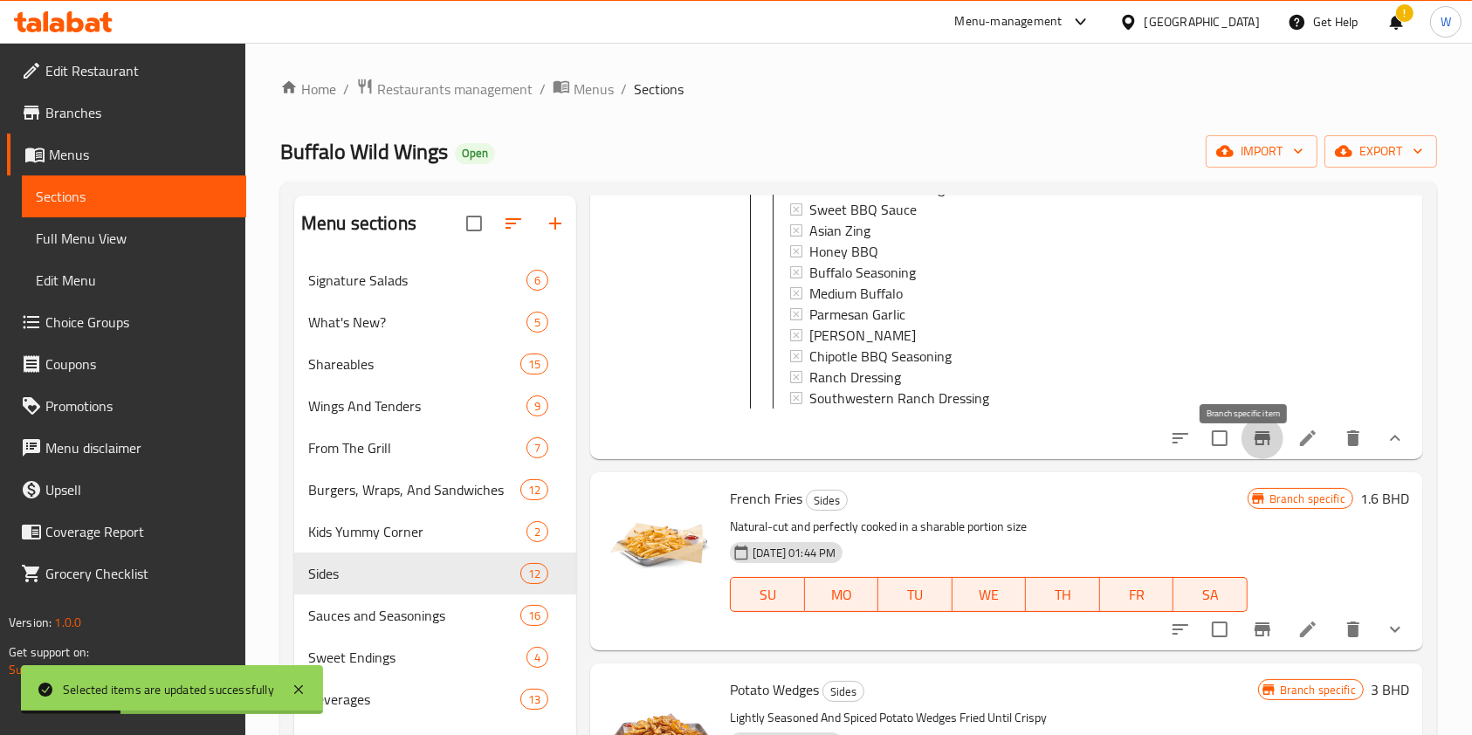
click at [1254, 445] on icon "Branch-specific-item" at bounding box center [1262, 438] width 16 height 14
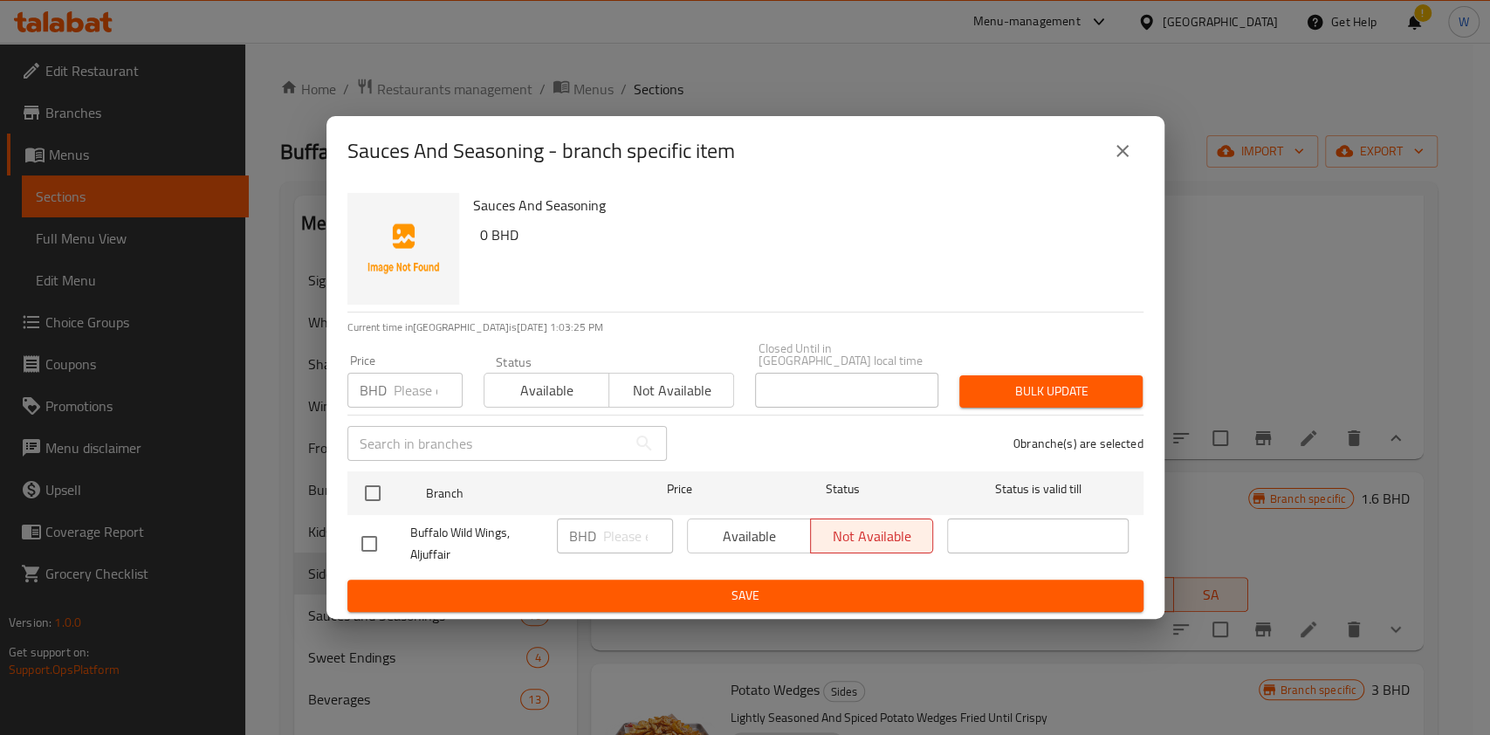
click at [1113, 160] on icon "close" at bounding box center [1122, 151] width 21 height 21
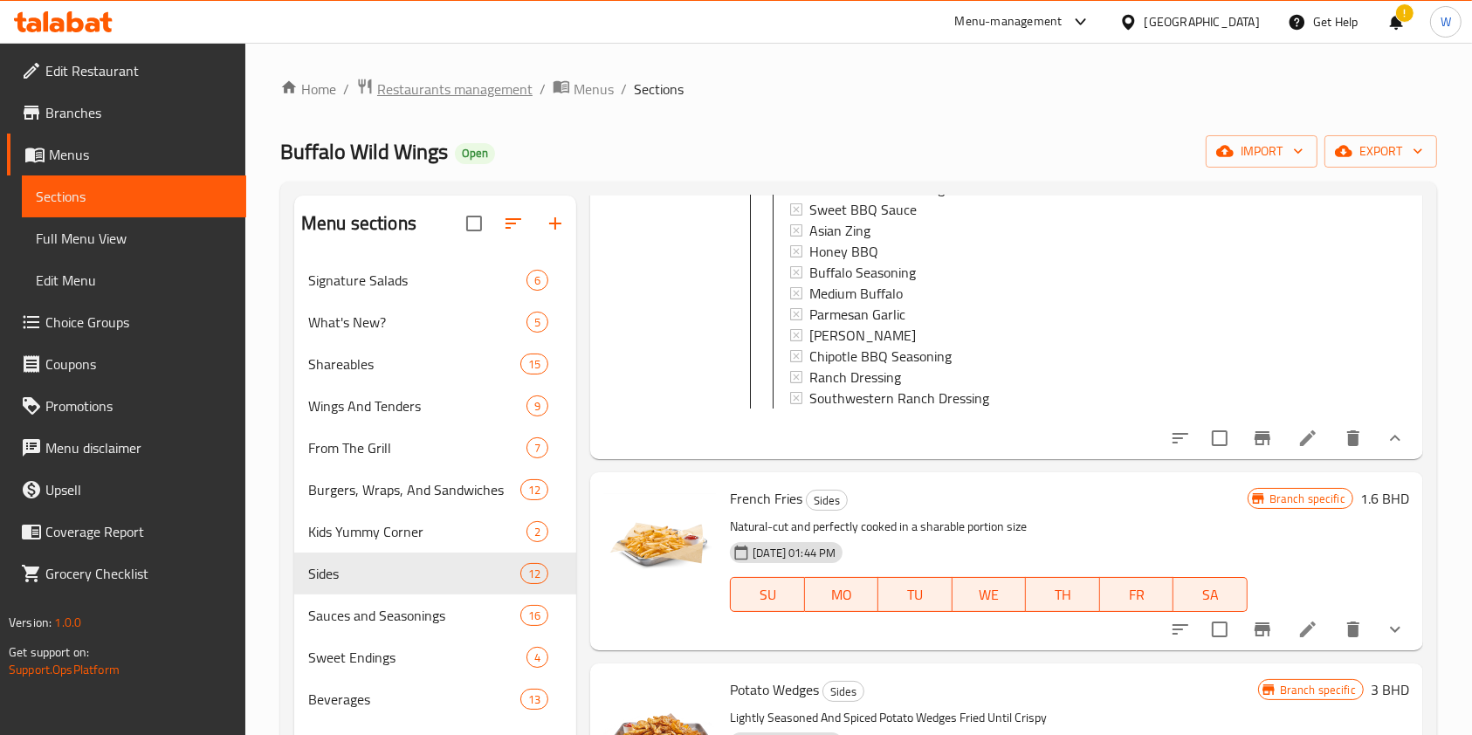
click at [490, 84] on span "Restaurants management" at bounding box center [454, 89] width 155 height 21
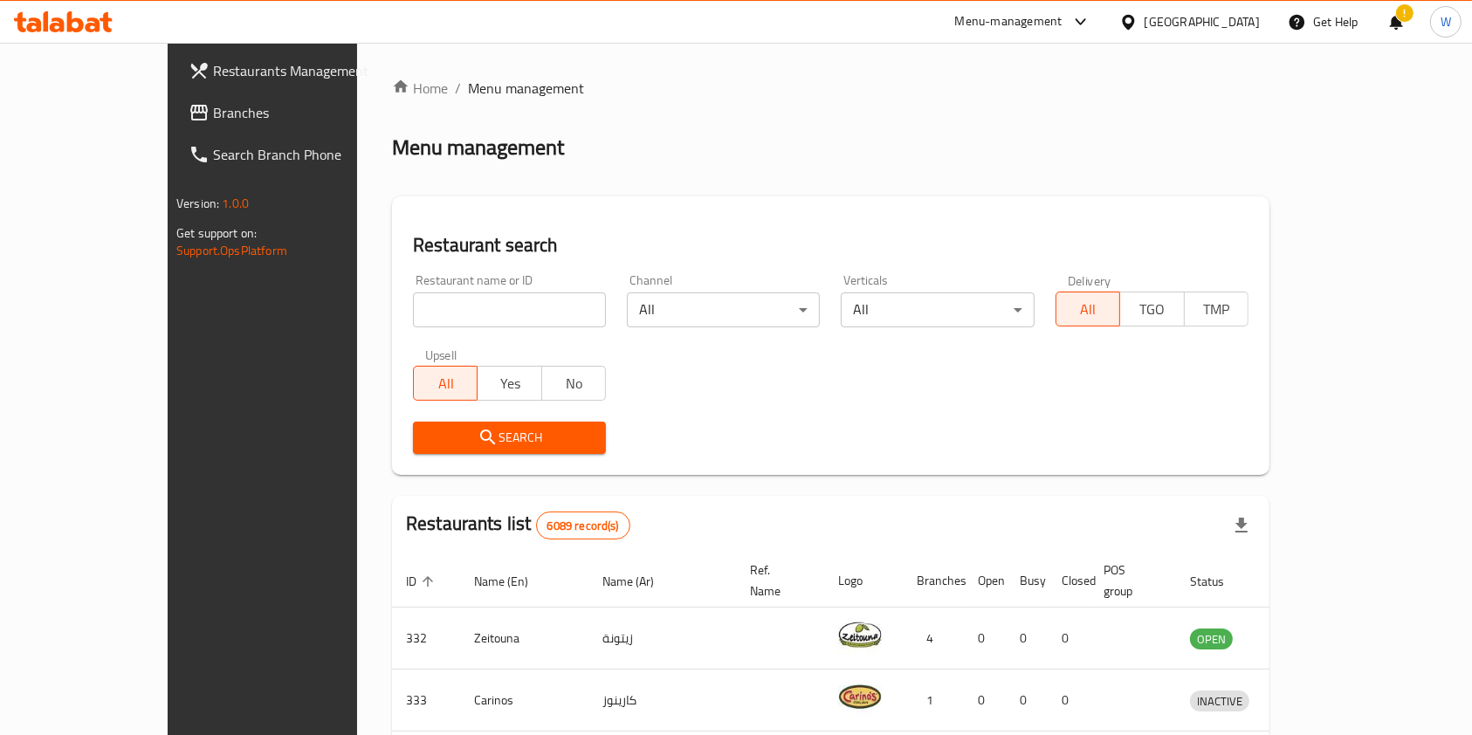
click at [443, 292] on input "search" at bounding box center [509, 309] width 193 height 35
type input "Secco"
click button "Search" at bounding box center [509, 438] width 193 height 32
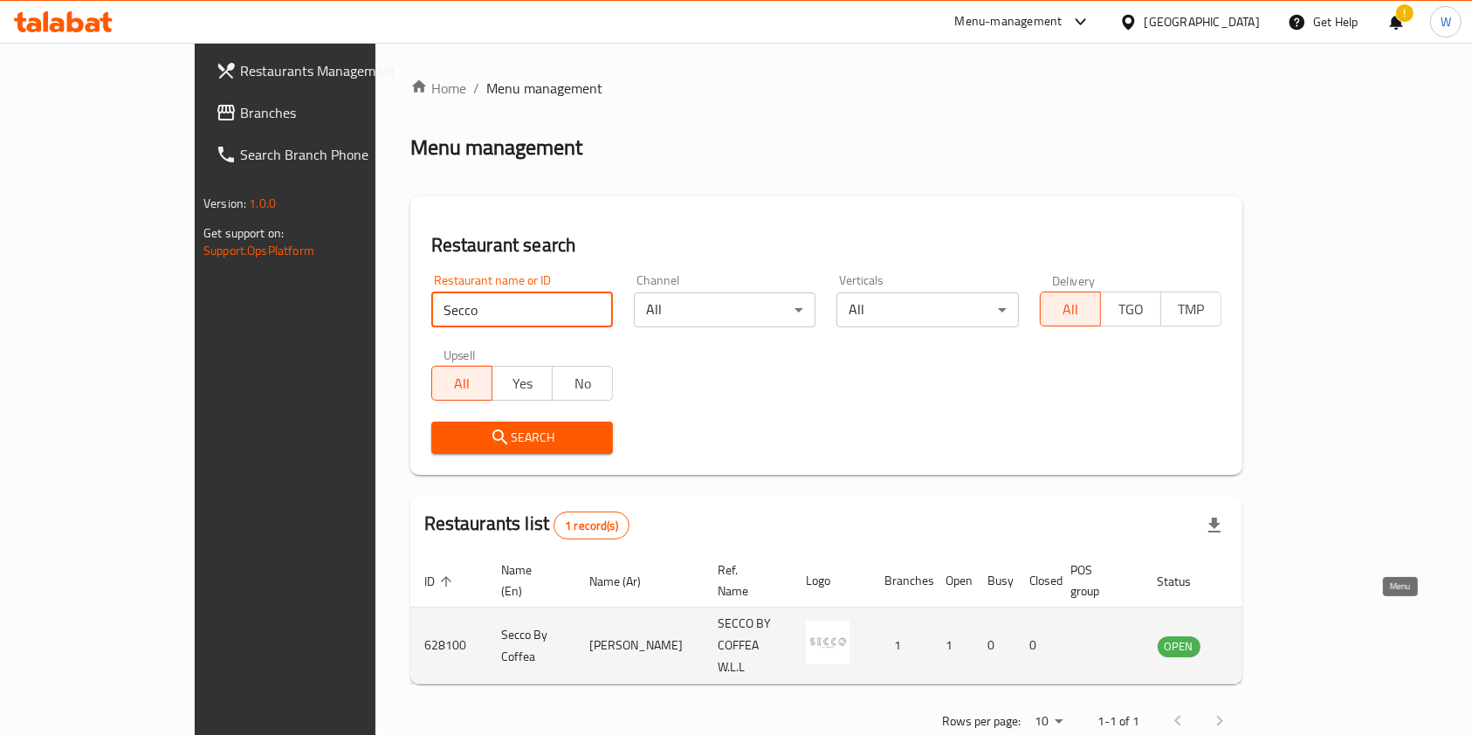
click at [1270, 635] on icon "enhanced table" at bounding box center [1259, 645] width 21 height 21
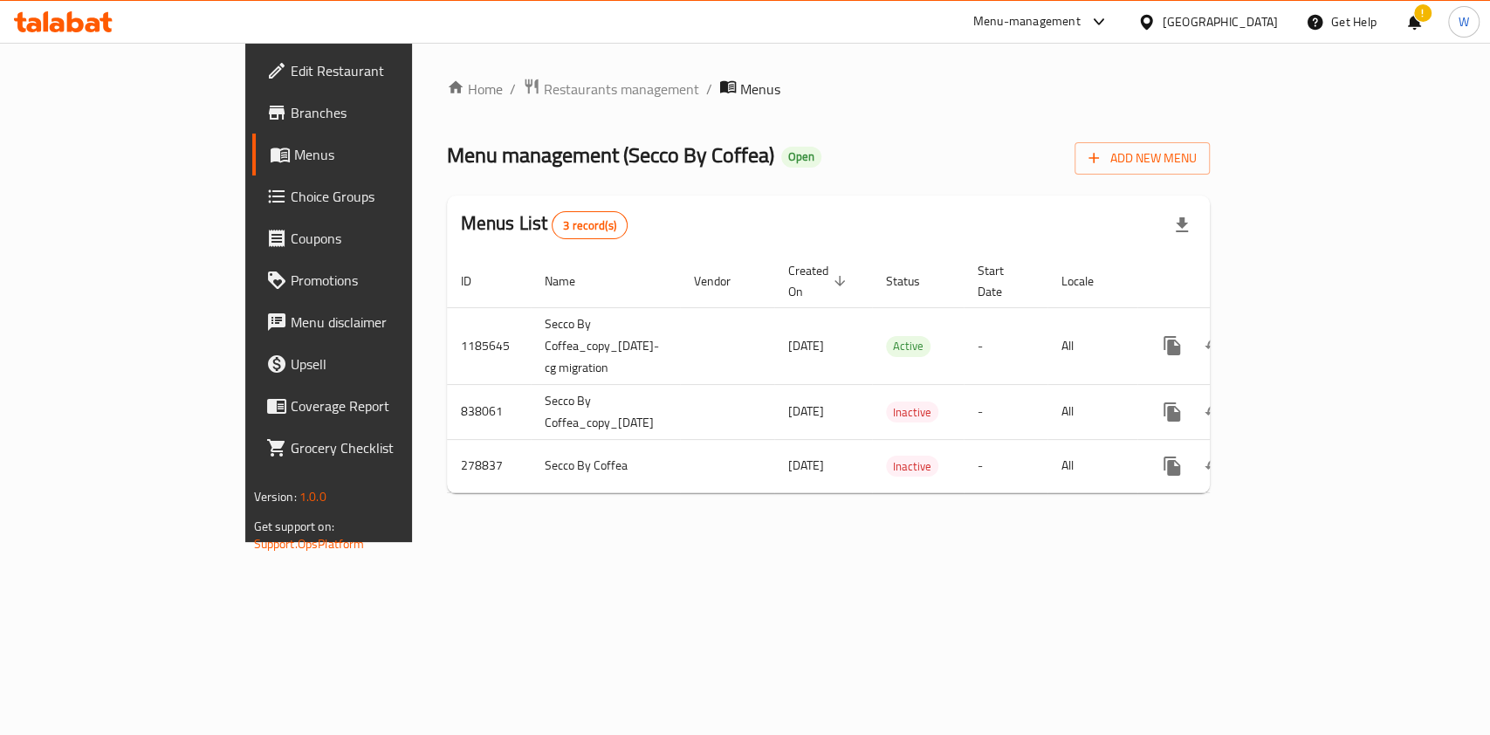
click at [291, 120] on span "Branches" at bounding box center [385, 112] width 189 height 21
